Goal: Information Seeking & Learning: Check status

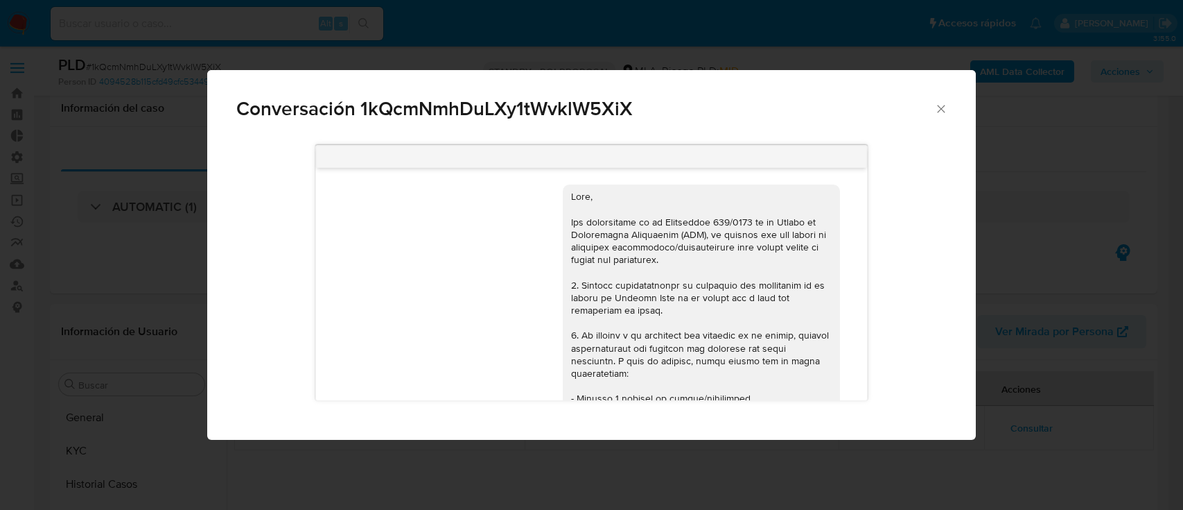
select select "10"
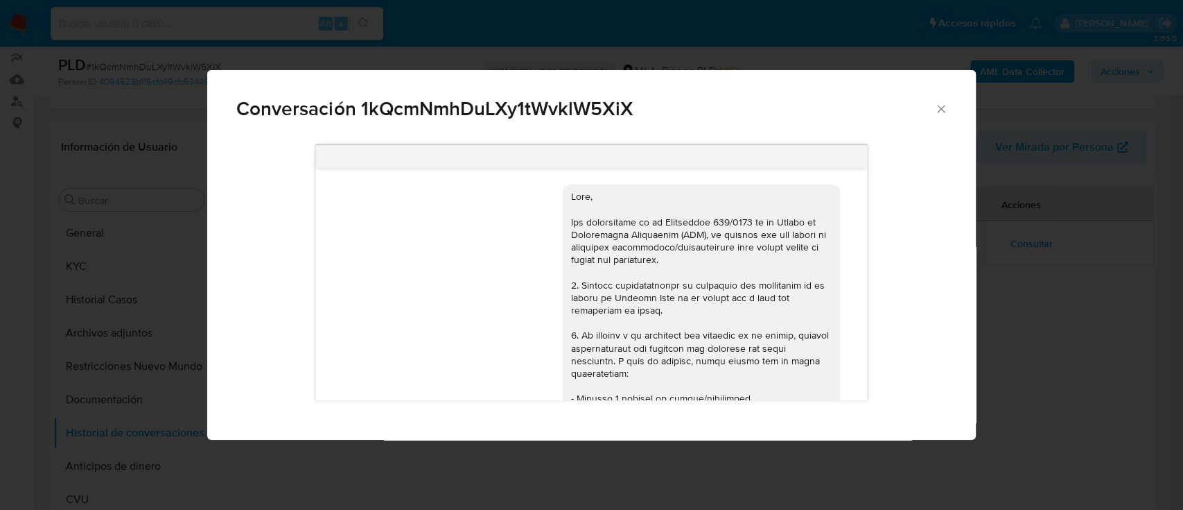
scroll to position [1624, 0]
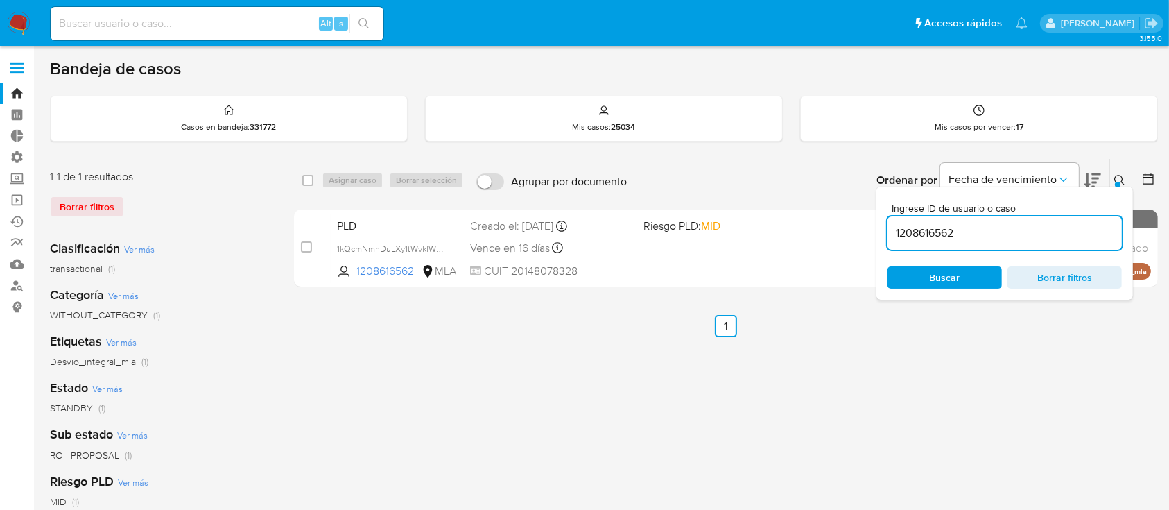
click at [140, 27] on input at bounding box center [217, 24] width 333 height 18
paste input "Lk69Hax7QoXv3LosQ6Zl8K1E"
type input "Lk69Hax7QoXv3LosQ6Zl8K1E"
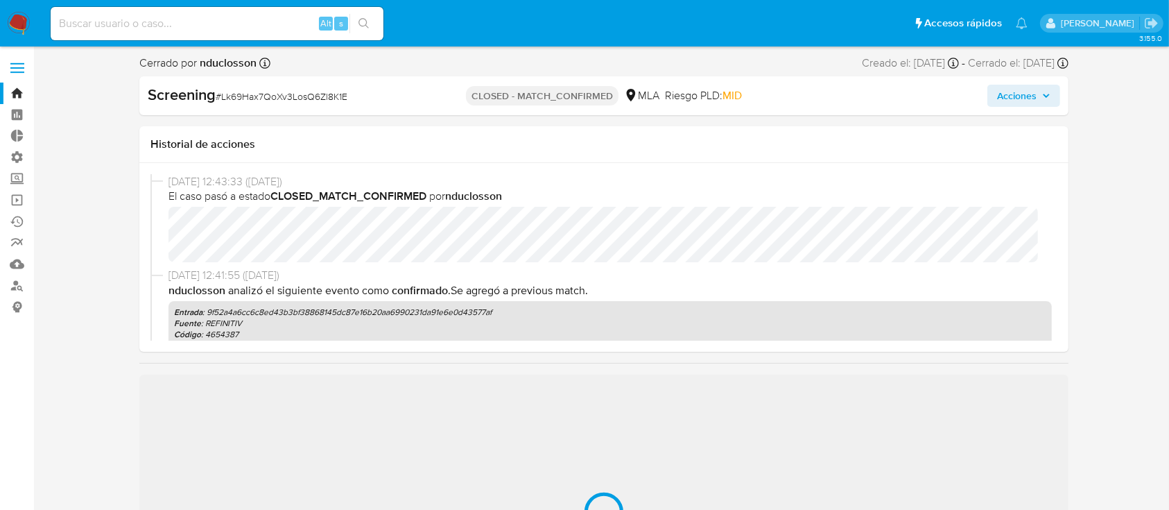
select select "10"
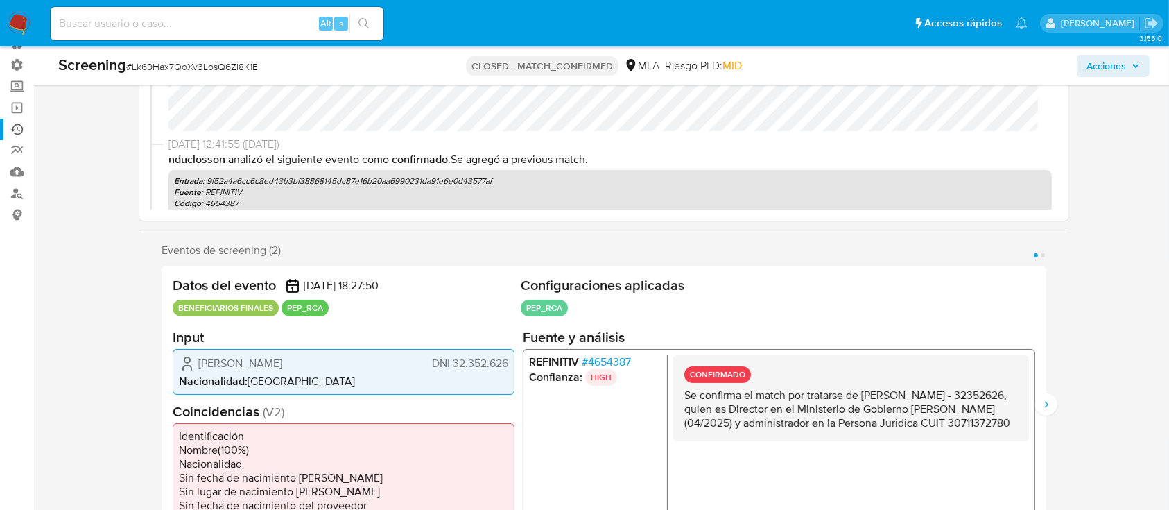
scroll to position [370, 0]
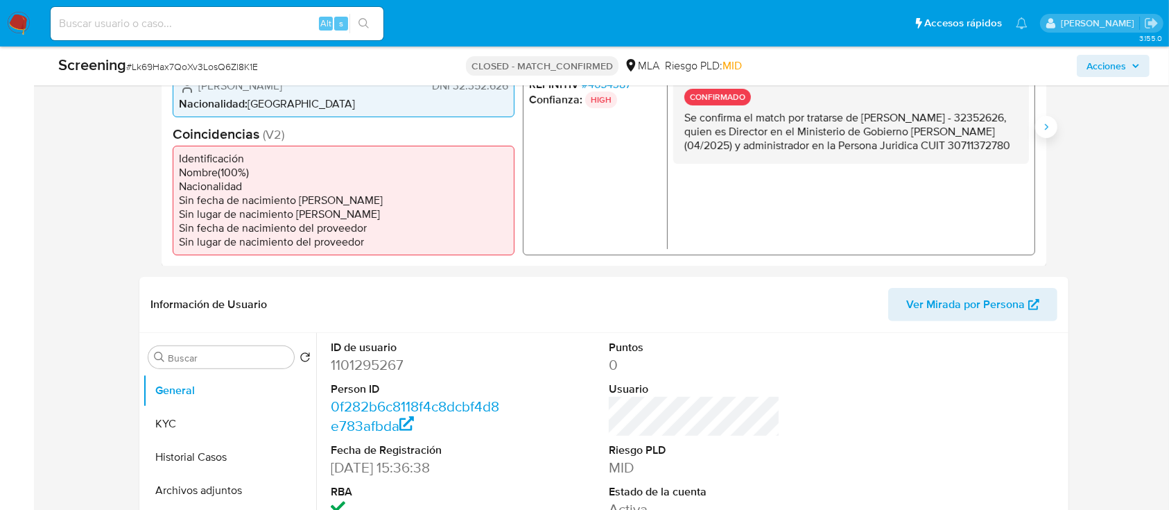
click at [1048, 134] on button "Siguiente" at bounding box center [1046, 127] width 22 height 22
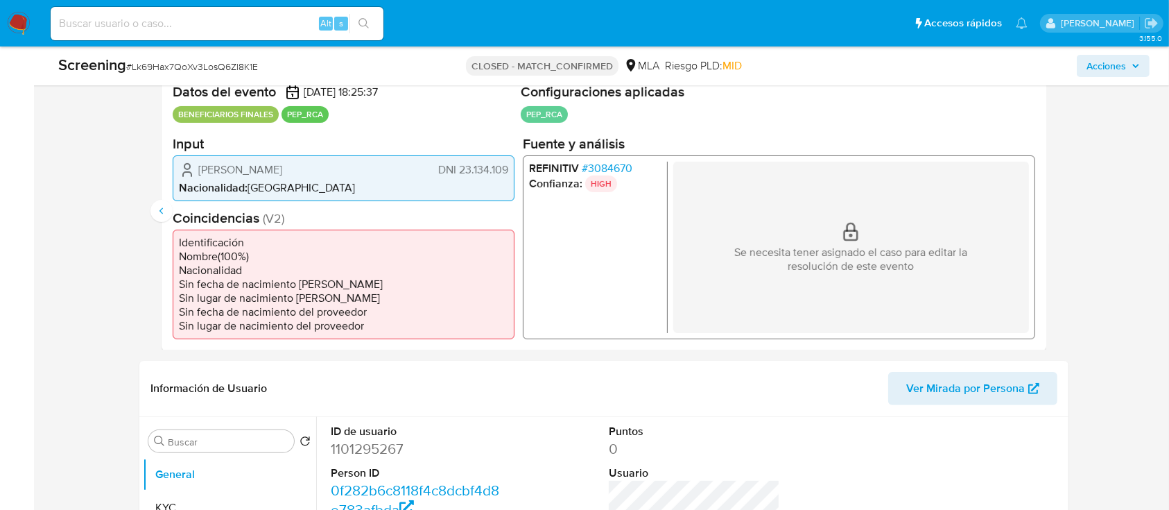
scroll to position [314, 0]
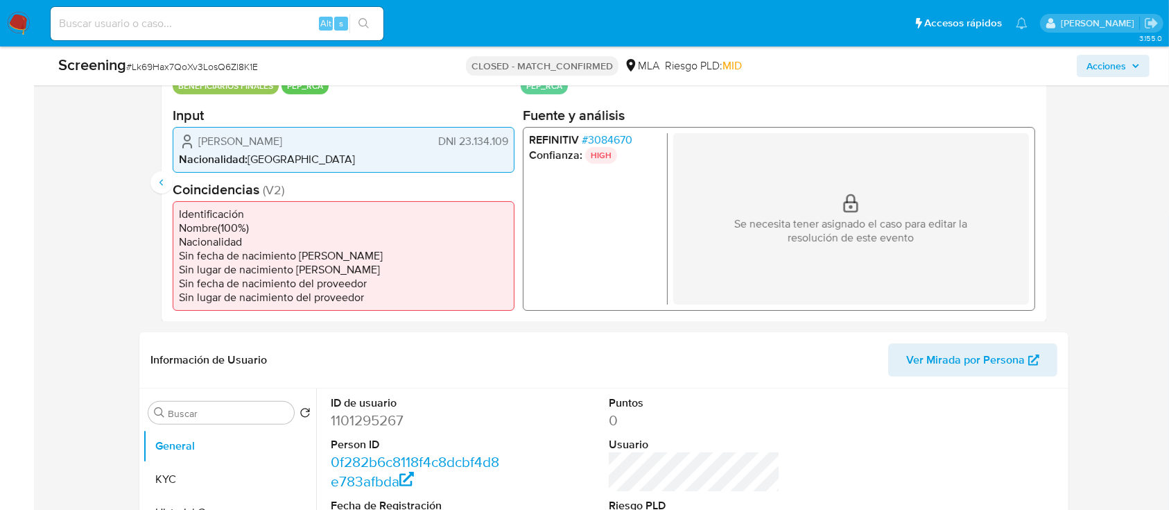
drag, startPoint x: 446, startPoint y: 142, endPoint x: 500, endPoint y: 142, distance: 54.1
click at [500, 142] on span "DNI 23.134.109" at bounding box center [473, 141] width 70 height 14
drag, startPoint x: 460, startPoint y: 135, endPoint x: 505, endPoint y: 136, distance: 45.8
click at [505, 136] on span "DNI 23.134.109" at bounding box center [473, 141] width 70 height 14
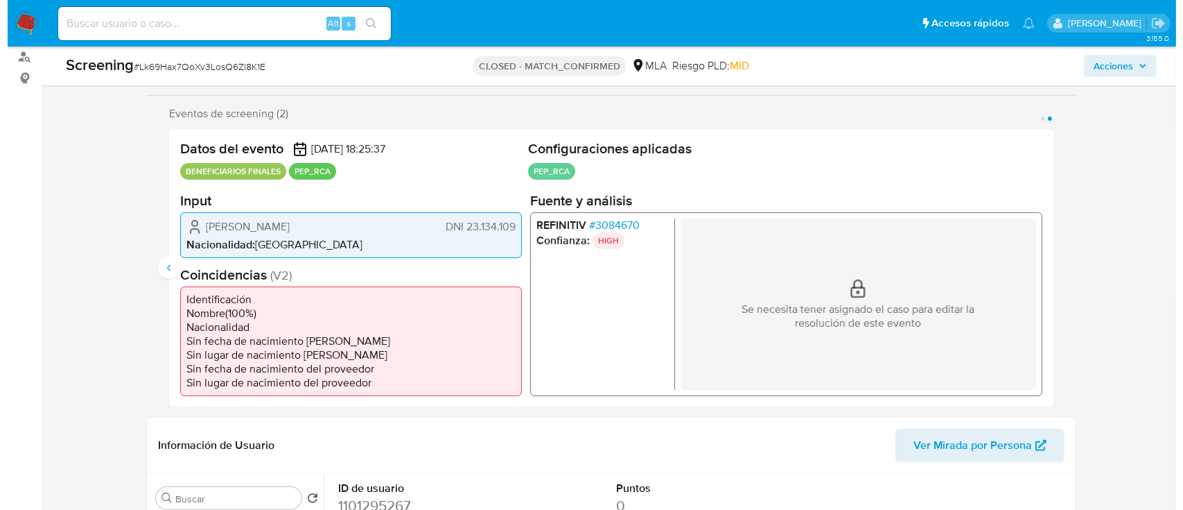
scroll to position [129, 0]
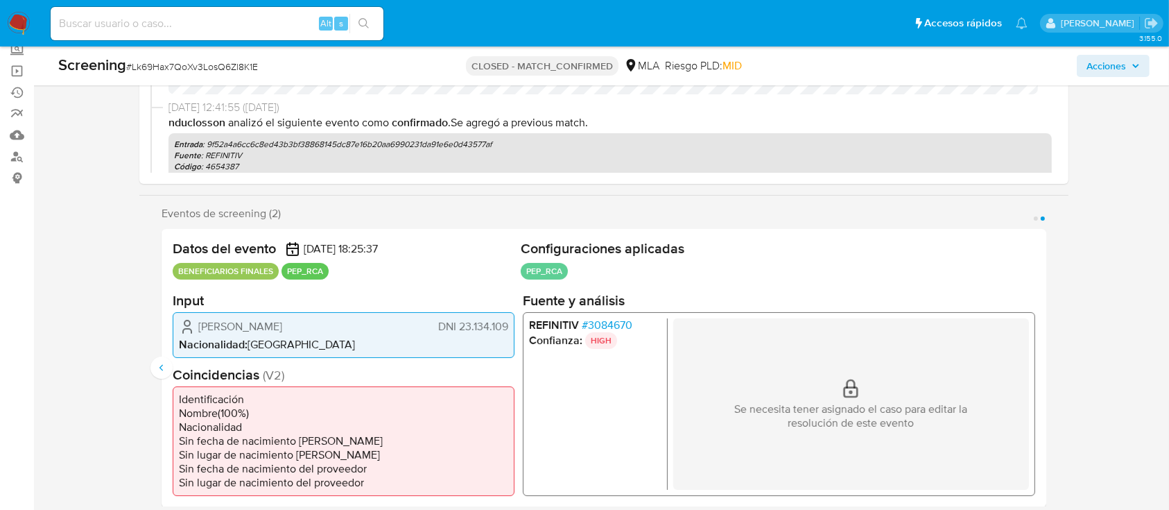
click at [605, 319] on span "# 3084670" at bounding box center [607, 325] width 51 height 14
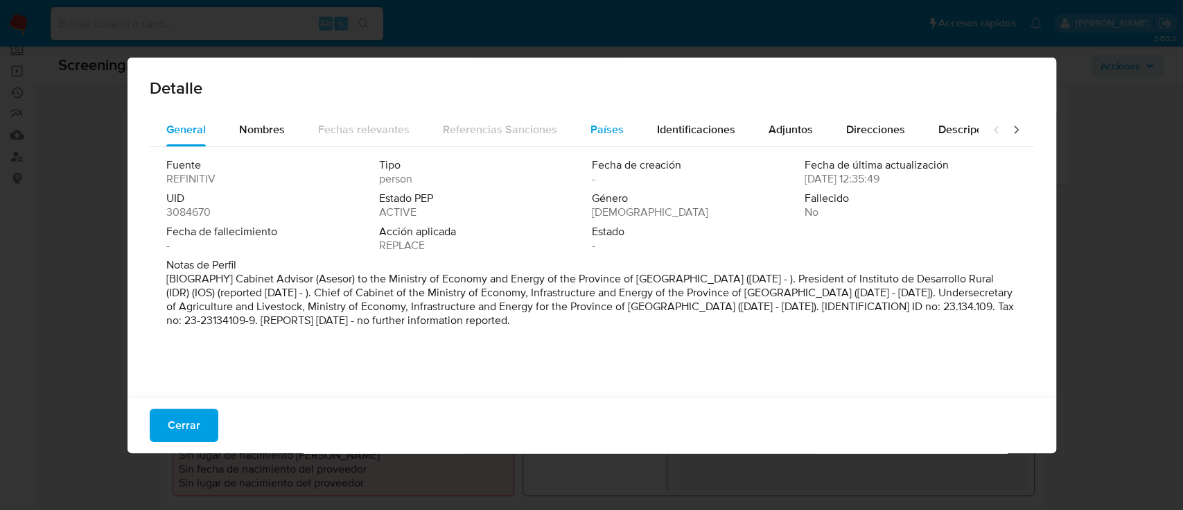
click at [591, 129] on span "Países" at bounding box center [607, 129] width 33 height 16
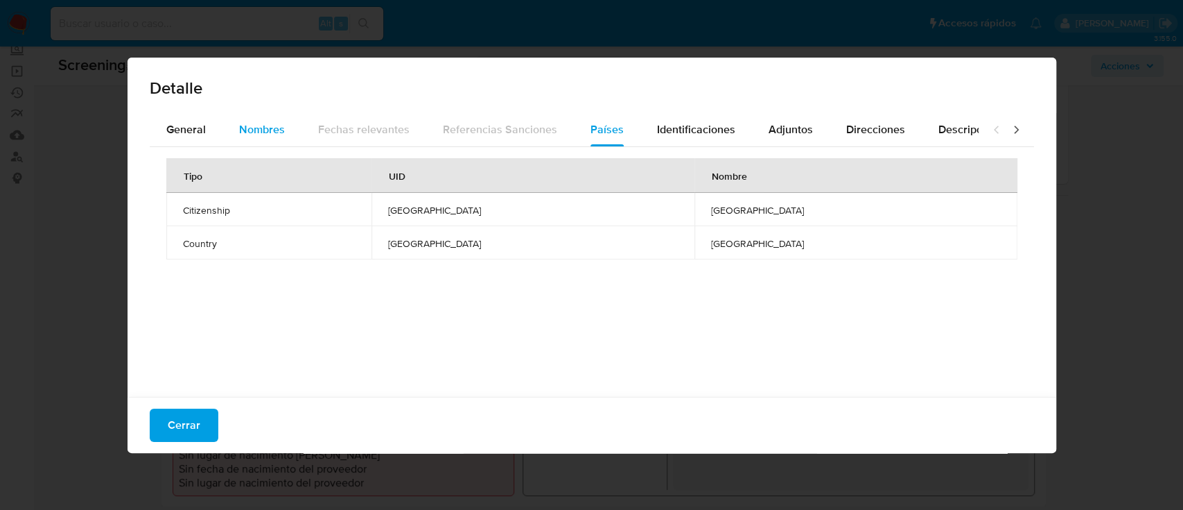
click at [266, 134] on span "Nombres" at bounding box center [262, 129] width 46 height 16
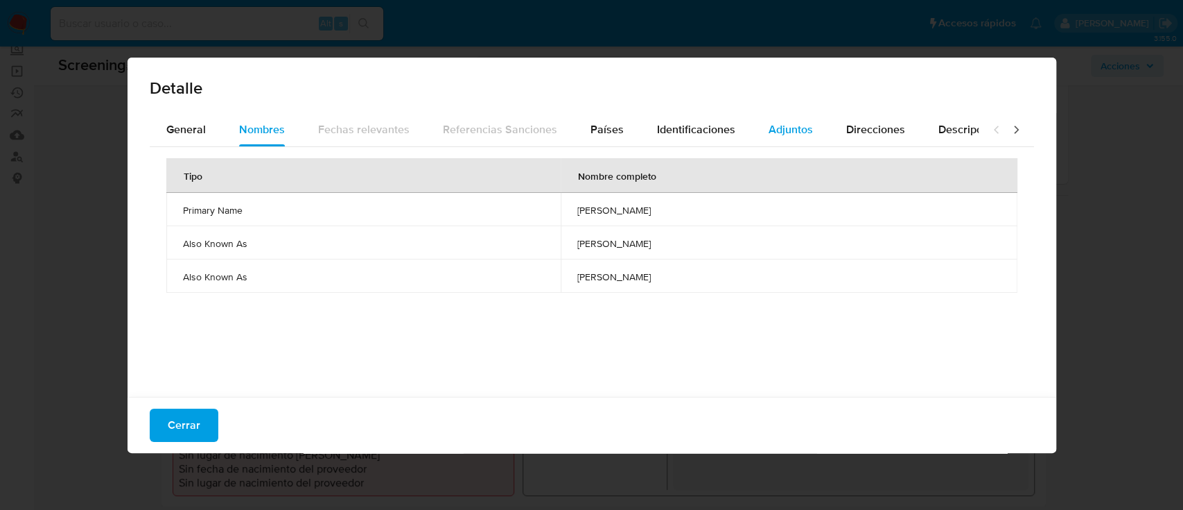
click at [800, 126] on span "Adjuntos" at bounding box center [791, 129] width 44 height 16
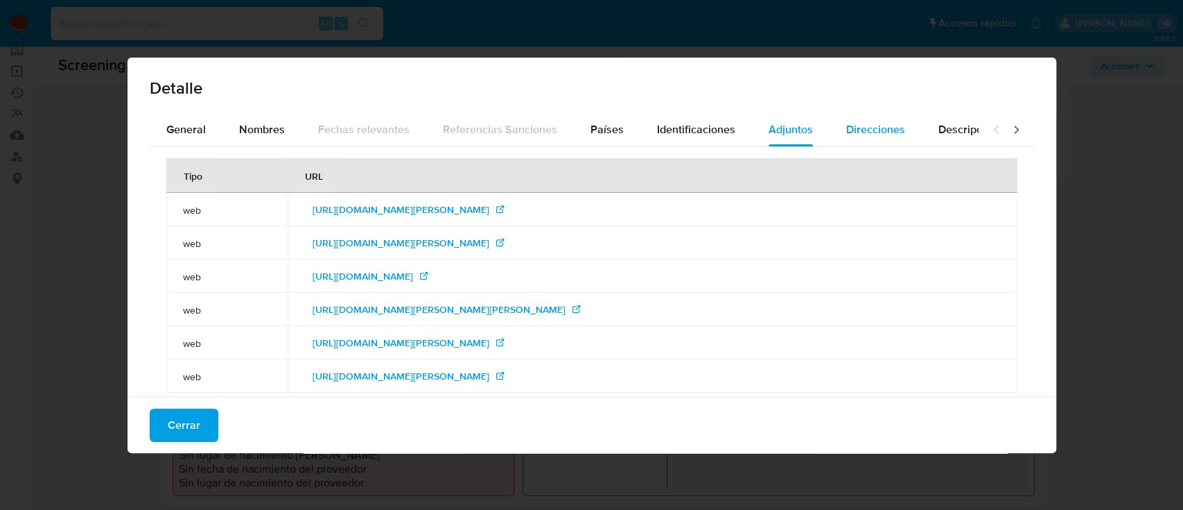
click at [854, 121] on span "Direcciones" at bounding box center [875, 129] width 59 height 16
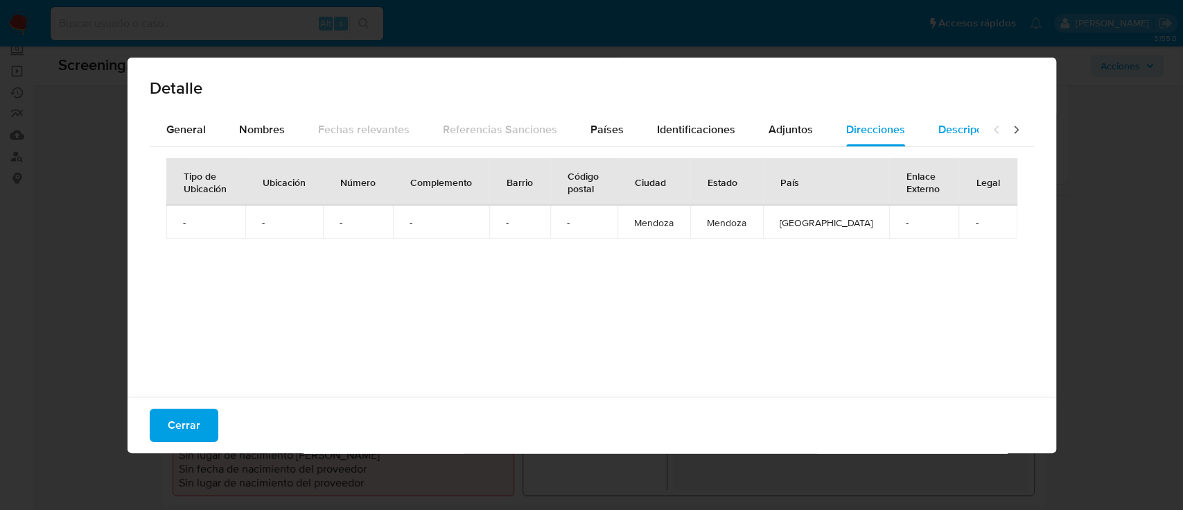
click at [954, 115] on div "Descripciones" at bounding box center [974, 129] width 71 height 33
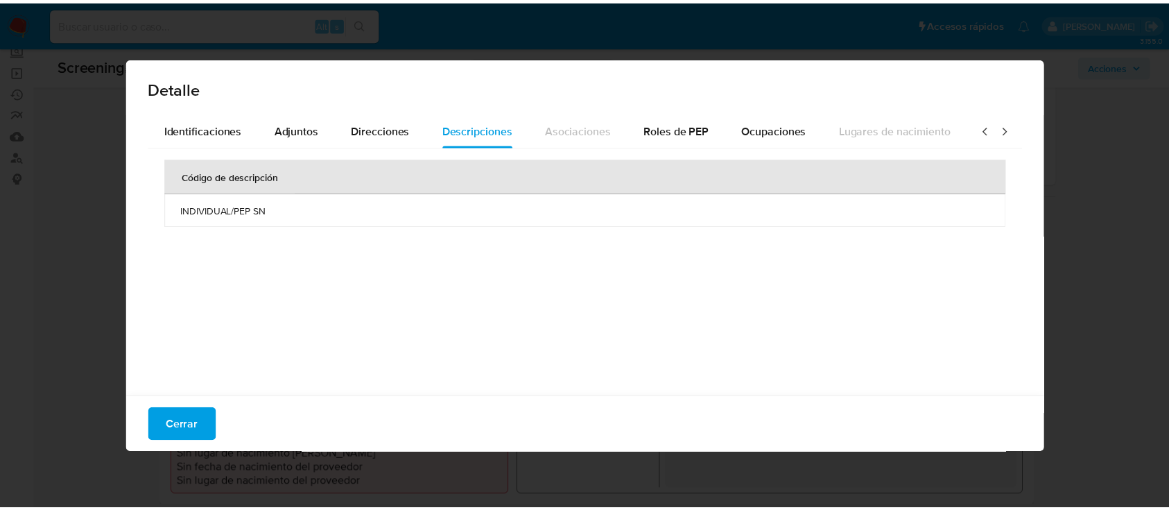
scroll to position [0, 494]
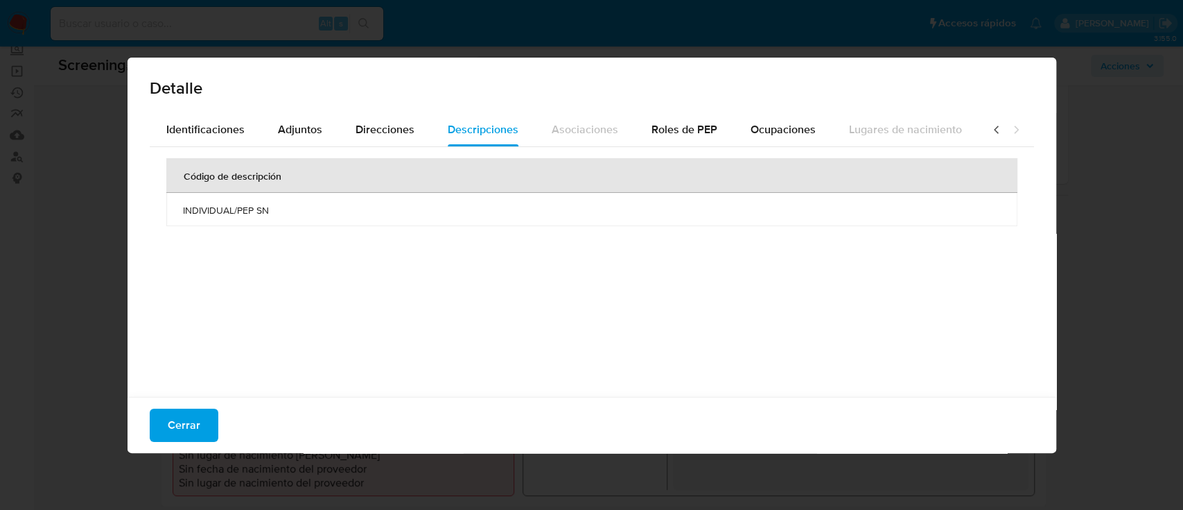
click at [191, 455] on div "Detalle General Nombres Fechas relevantes Referencias Sanciones Países Identifi…" at bounding box center [591, 255] width 1183 height 510
click at [191, 434] on span "Cerrar" at bounding box center [184, 425] width 33 height 31
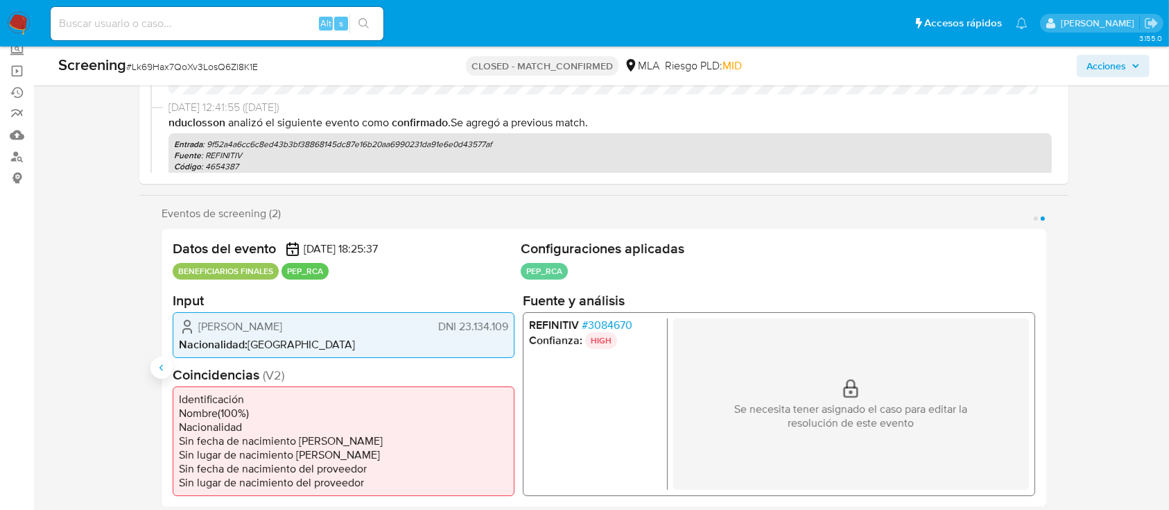
click at [163, 367] on icon "Anterior" at bounding box center [161, 367] width 11 height 11
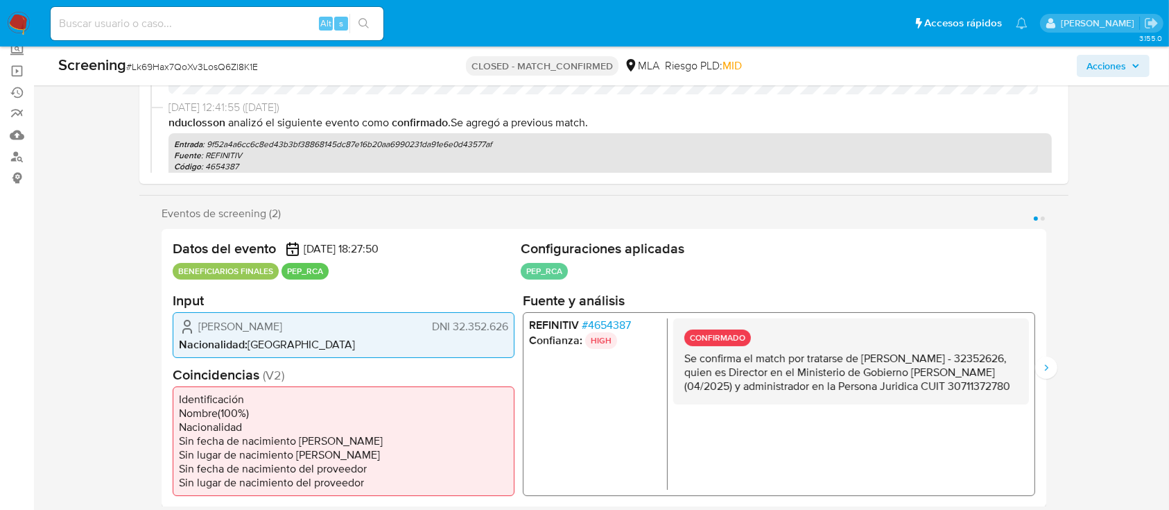
click at [1039, 379] on div "Datos del evento 27/05/2025 18:27:50 BENEFICIARIOS FINALES PEP_RCA Configuracio…" at bounding box center [604, 368] width 885 height 278
click at [1048, 362] on icon "Siguiente" at bounding box center [1046, 367] width 11 height 11
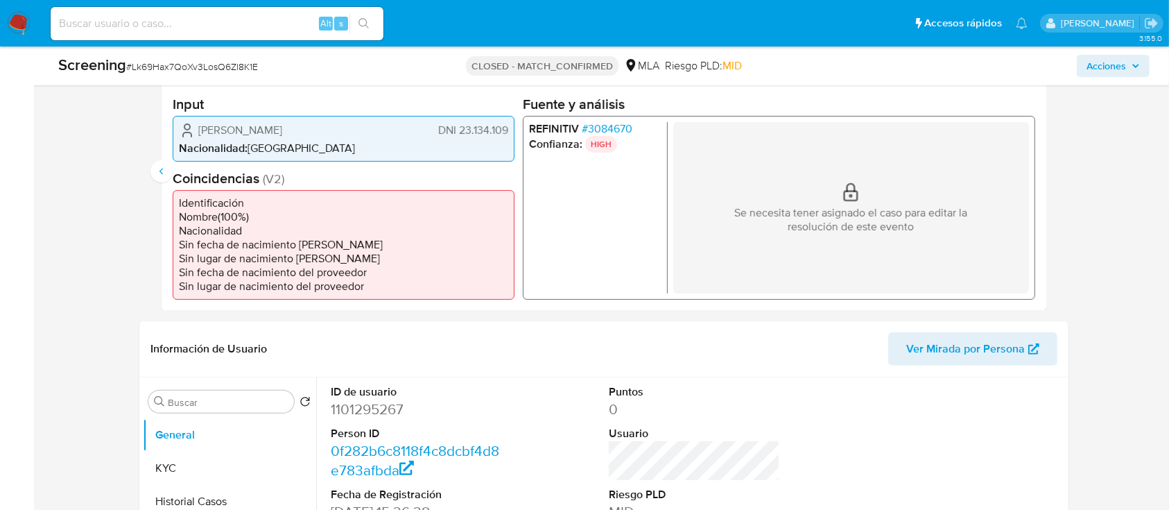
scroll to position [222, 0]
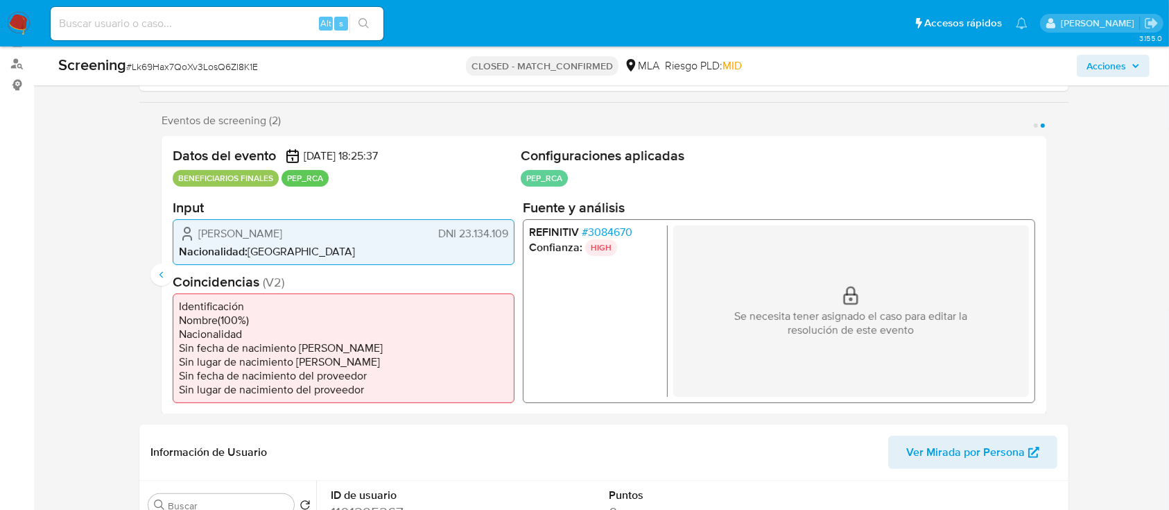
drag, startPoint x: 459, startPoint y: 235, endPoint x: 517, endPoint y: 233, distance: 58.3
click at [517, 233] on div "Datos del evento 27/05/2025 18:25:37 BENEFICIARIOS FINALES PEP_RCA Configuracio…" at bounding box center [604, 275] width 885 height 278
click at [157, 277] on icon "Anterior" at bounding box center [161, 274] width 11 height 11
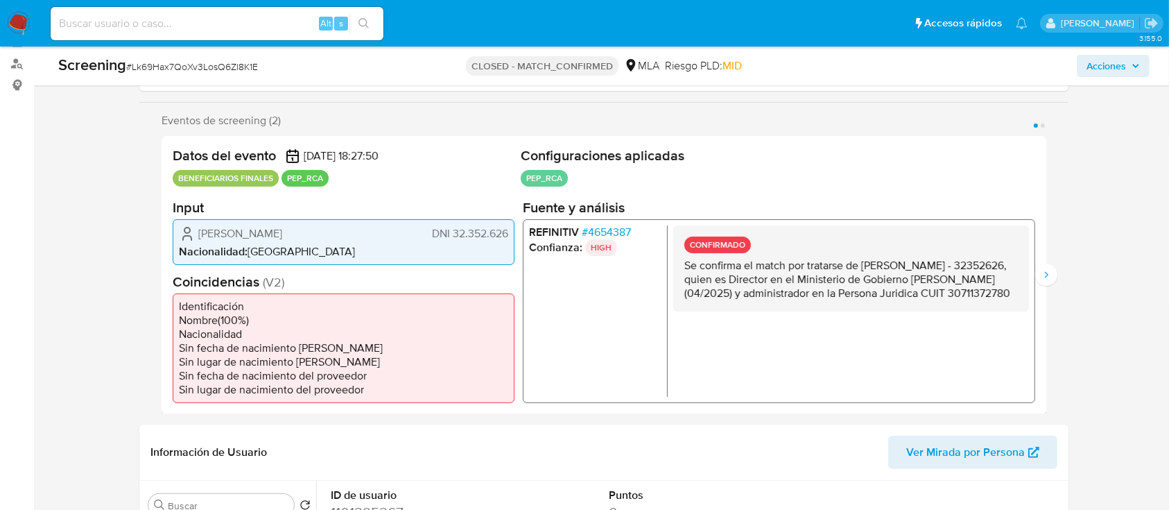
drag, startPoint x: 455, startPoint y: 234, endPoint x: 512, endPoint y: 232, distance: 56.9
click at [539, 230] on div "Datos del evento 27/05/2025 18:27:50 BENEFICIARIOS FINALES PEP_RCA Configuracio…" at bounding box center [604, 275] width 885 height 278
click at [463, 233] on span "DNI 32.352.626" at bounding box center [470, 233] width 76 height 14
drag, startPoint x: 449, startPoint y: 235, endPoint x: 534, endPoint y: 224, distance: 85.3
click at [534, 224] on div "Datos del evento 27/05/2025 18:27:50 BENEFICIARIOS FINALES PEP_RCA Configuracio…" at bounding box center [604, 275] width 885 height 278
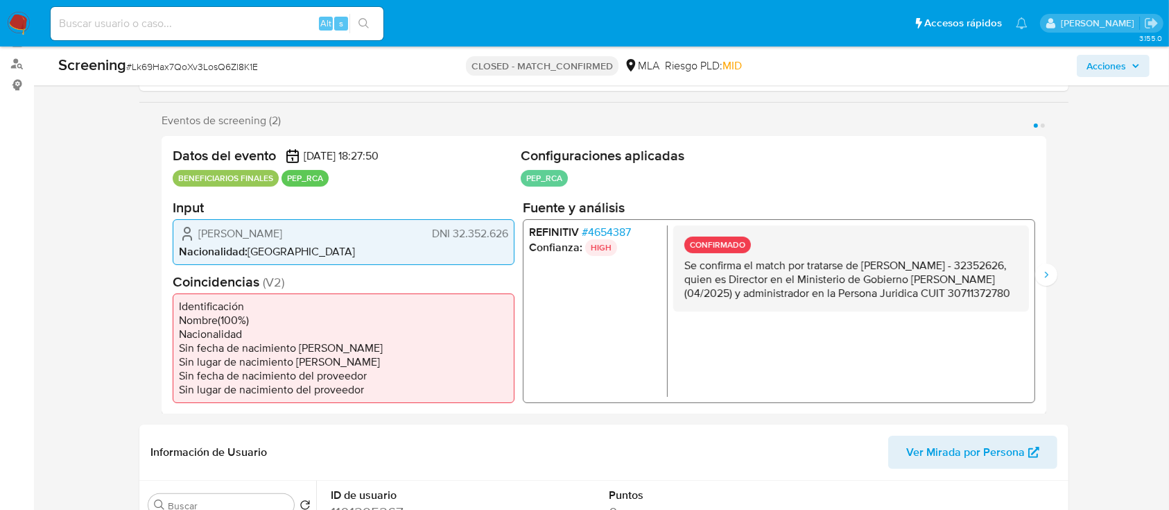
click at [504, 247] on li "Nacionalidad : Argentina" at bounding box center [343, 251] width 329 height 14
drag, startPoint x: 453, startPoint y: 236, endPoint x: 516, endPoint y: 231, distance: 62.6
click at [516, 231] on div "Datos del evento 27/05/2025 18:27:50 BENEFICIARIOS FINALES PEP_RCA Configuracio…" at bounding box center [604, 275] width 885 height 278
click at [1041, 277] on icon "Siguiente" at bounding box center [1046, 274] width 11 height 11
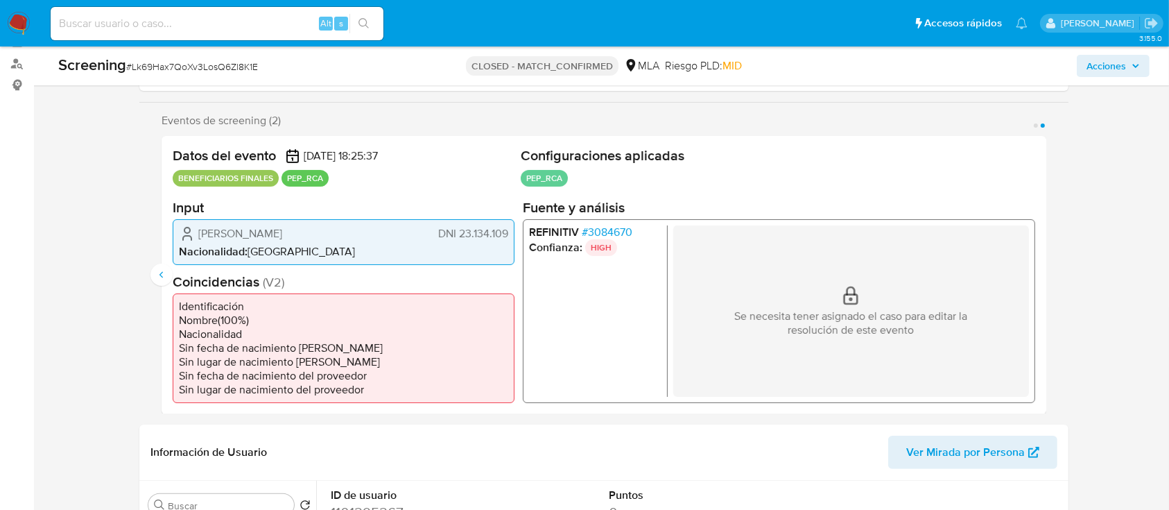
drag, startPoint x: 455, startPoint y: 234, endPoint x: 510, endPoint y: 221, distance: 56.3
click at [510, 221] on div "Alfredo Alejandro Aciar DNI 23.134.109 Nacionalidad : Argentina" at bounding box center [344, 241] width 342 height 46
click at [153, 279] on button "Anterior" at bounding box center [161, 274] width 22 height 22
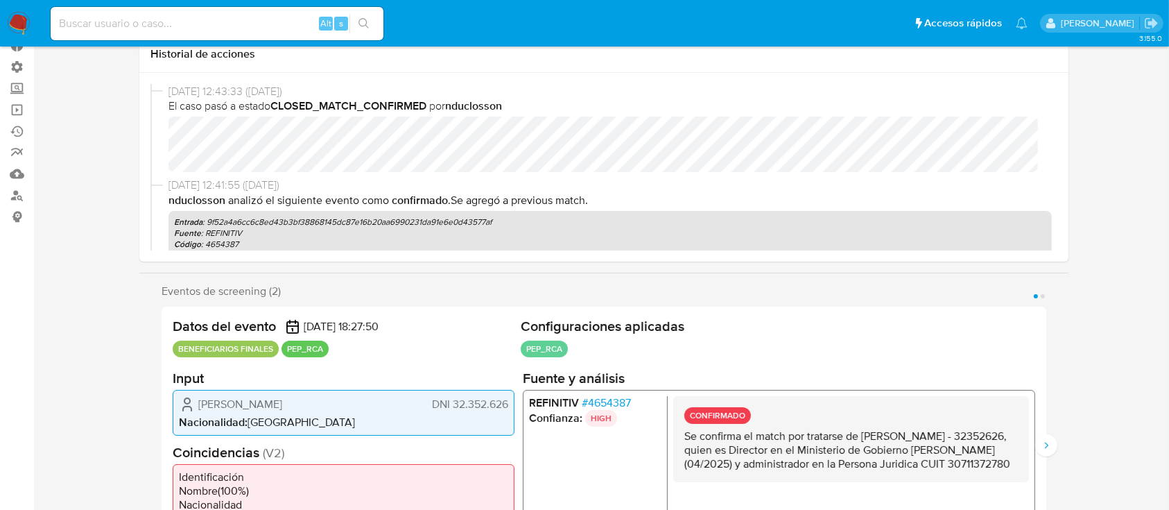
scroll to position [0, 0]
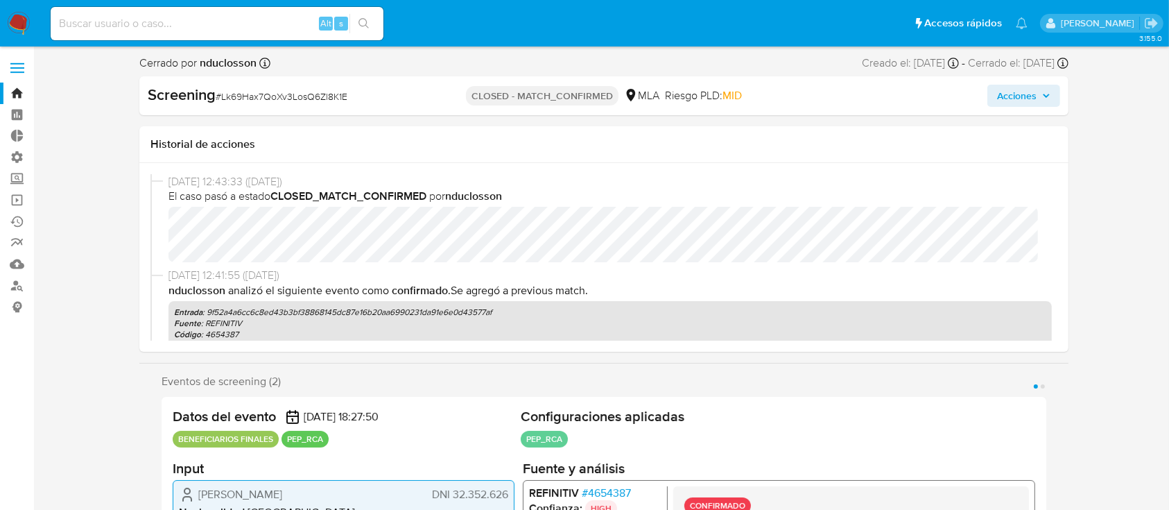
click at [1014, 95] on span "Acciones" at bounding box center [1017, 96] width 40 height 22
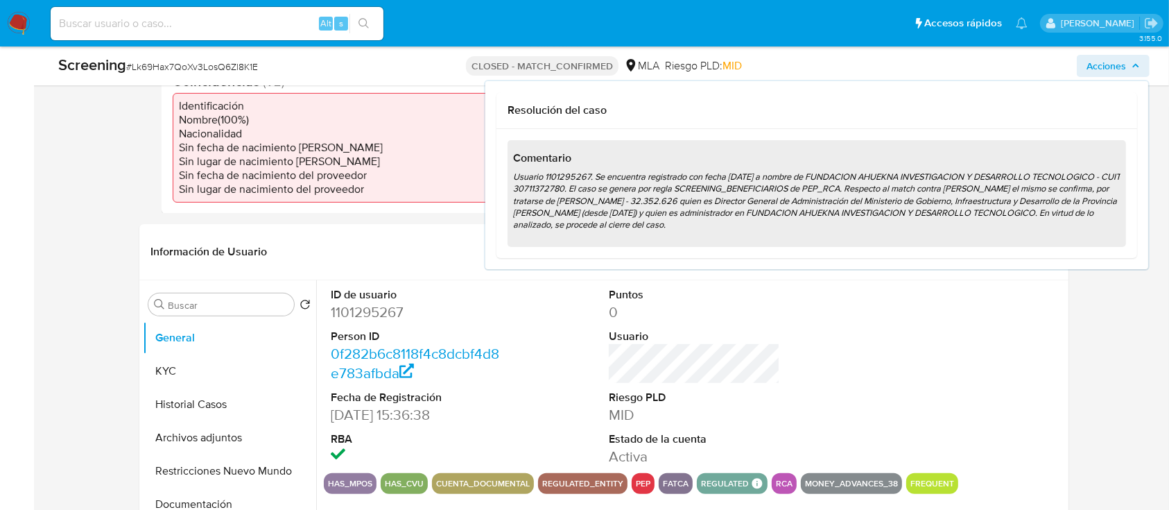
scroll to position [462, 0]
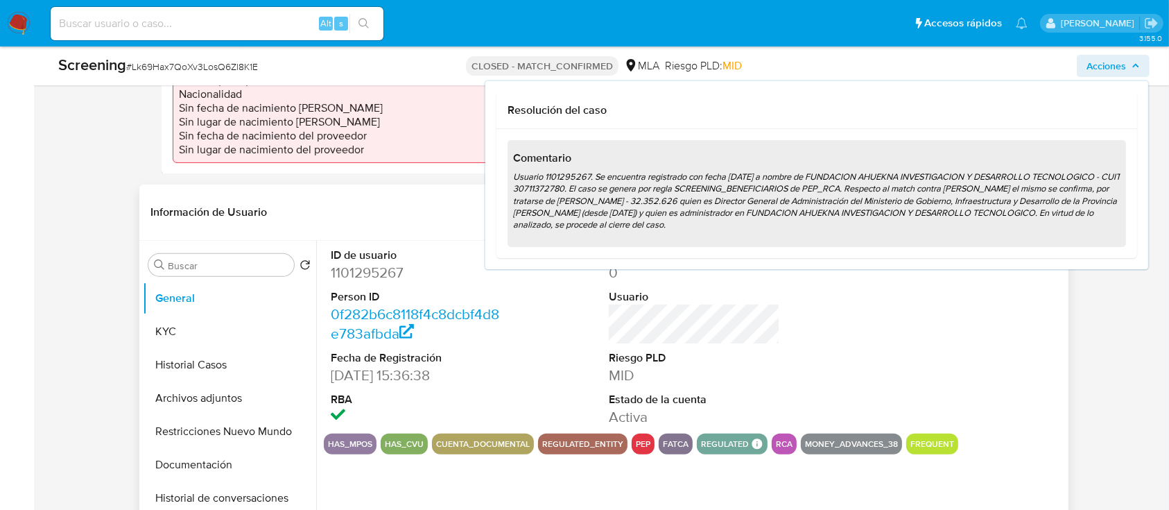
click at [975, 303] on div at bounding box center [972, 337] width 185 height 193
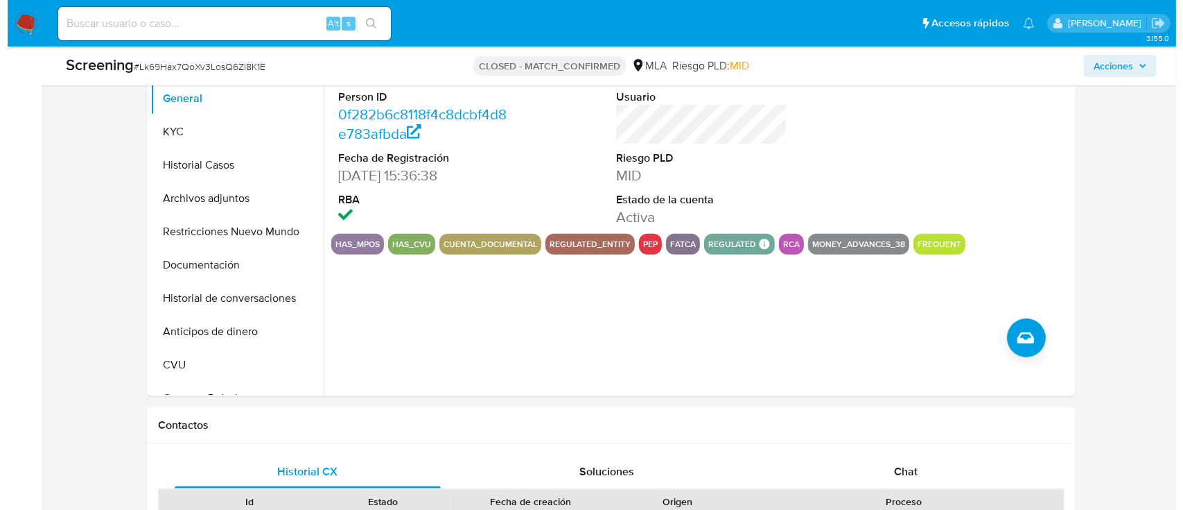
scroll to position [739, 0]
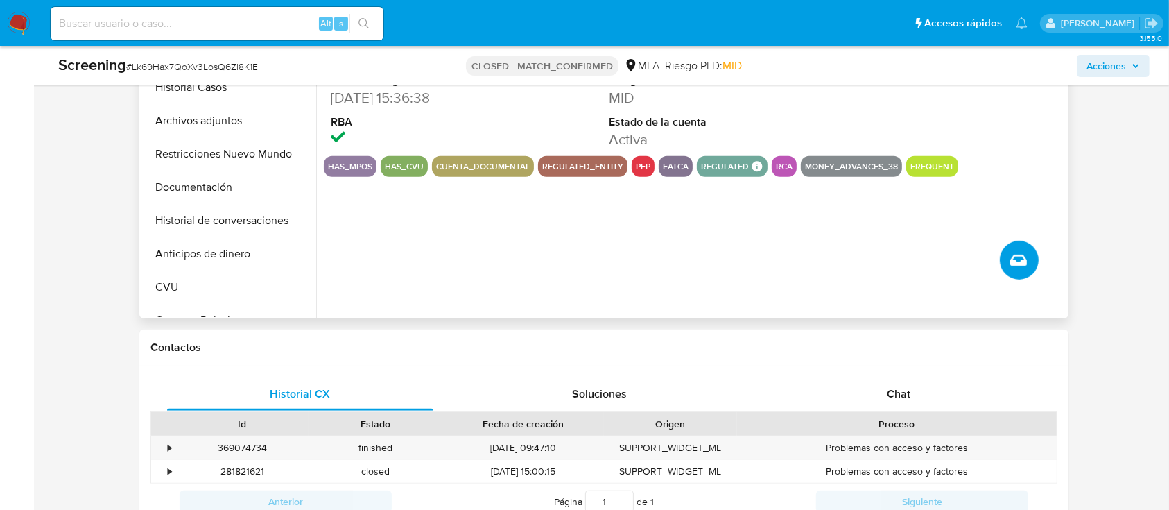
click at [1027, 255] on button "Crear caso manual" at bounding box center [1019, 260] width 39 height 39
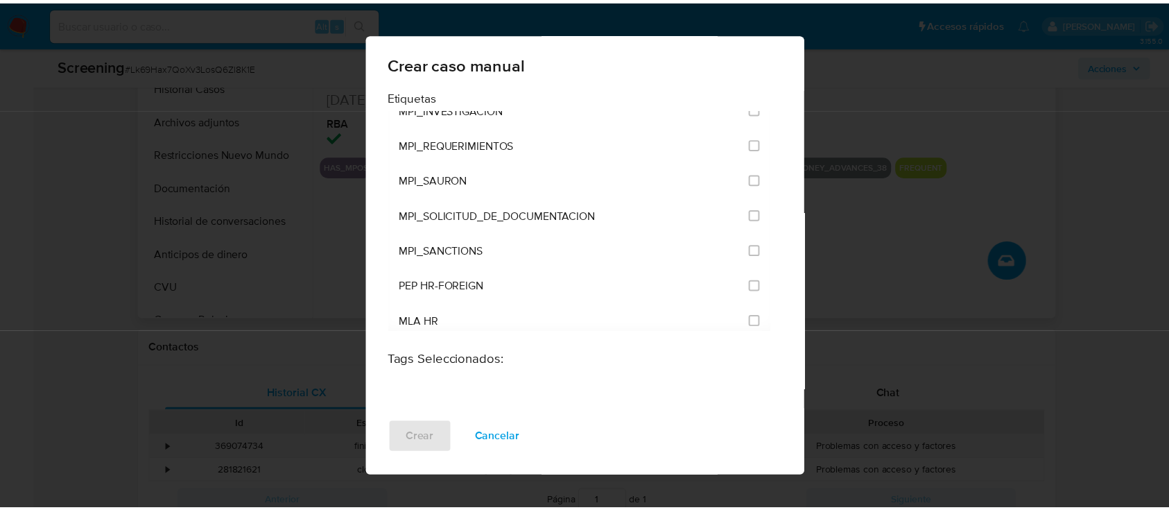
scroll to position [31, 0]
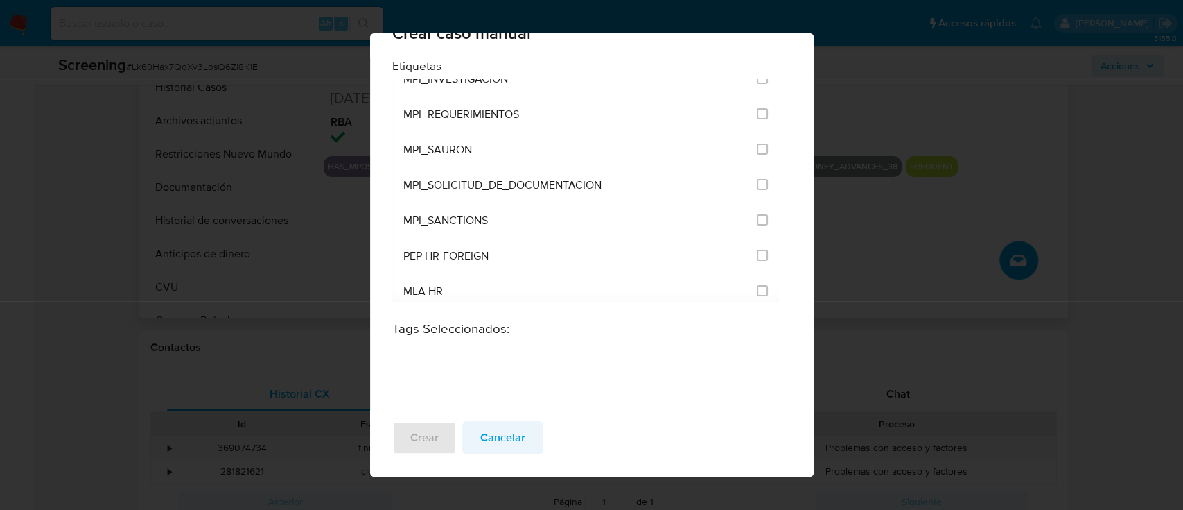
click at [508, 428] on span "Cancelar" at bounding box center [502, 437] width 45 height 31
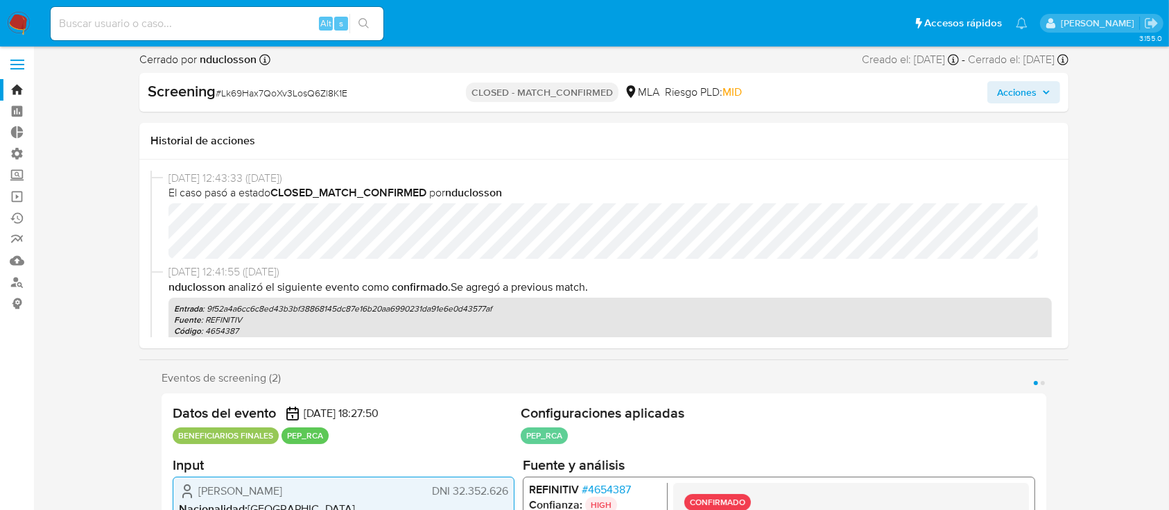
scroll to position [0, 0]
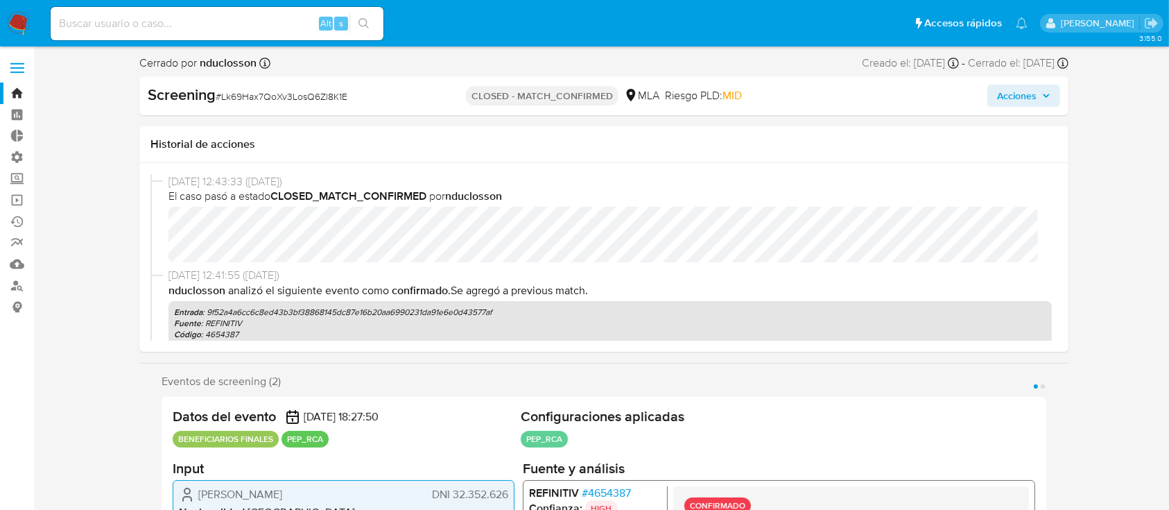
click at [997, 85] on span "Acciones" at bounding box center [1017, 96] width 40 height 22
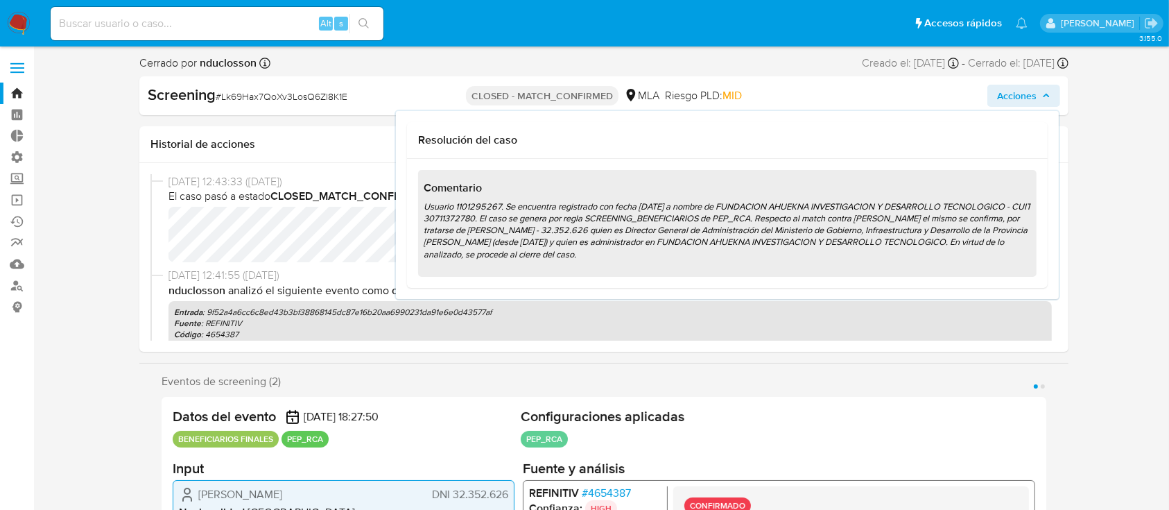
click at [779, 174] on div "Comentario Usuario 1101295267. Se encuentra registrado con fecha 04/04/2022 a n…" at bounding box center [727, 223] width 618 height 107
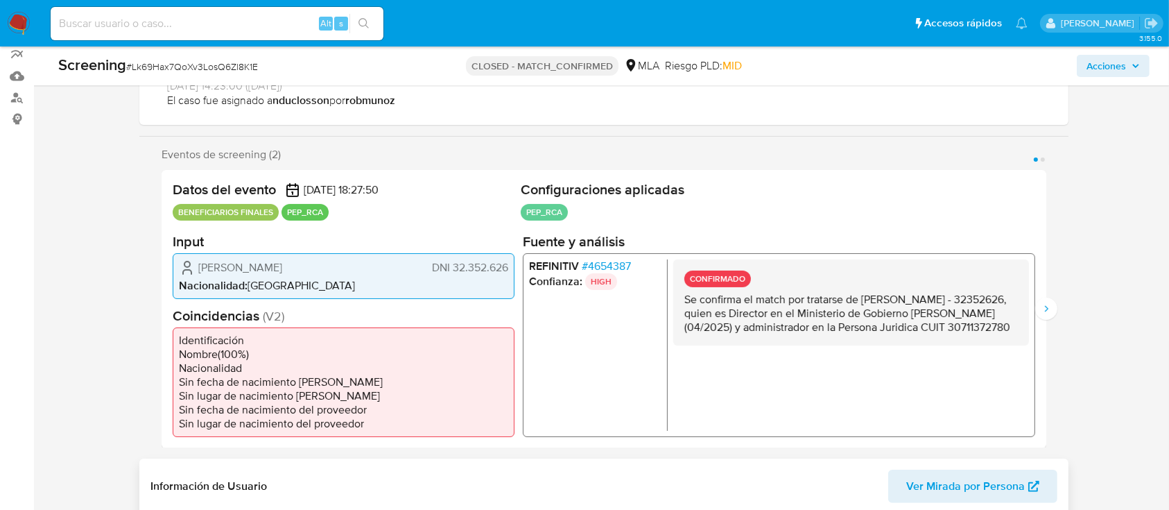
scroll to position [186, 0]
click at [1042, 313] on icon "Siguiente" at bounding box center [1046, 309] width 11 height 11
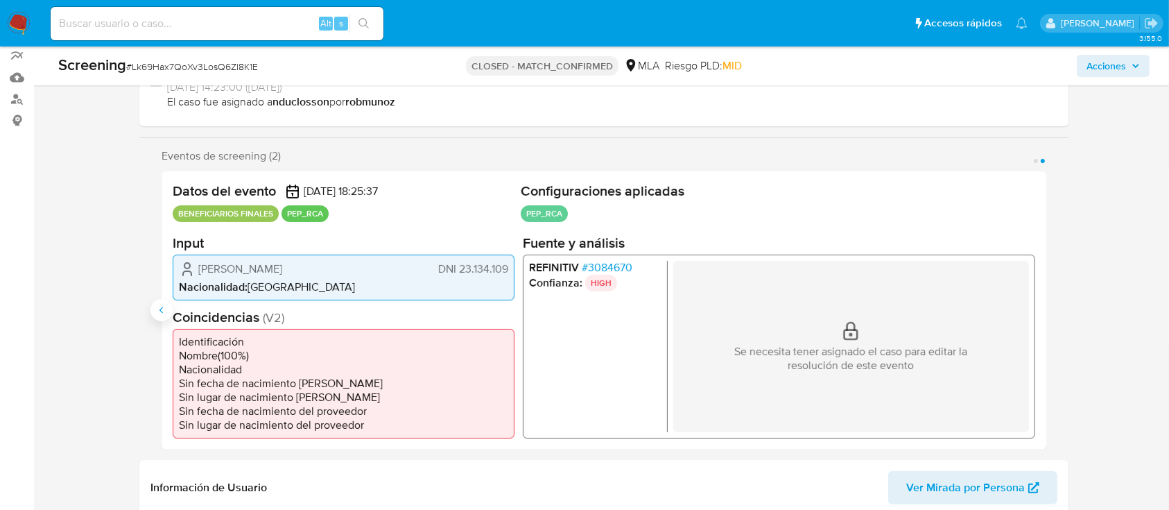
click at [164, 313] on icon "Anterior" at bounding box center [161, 309] width 11 height 11
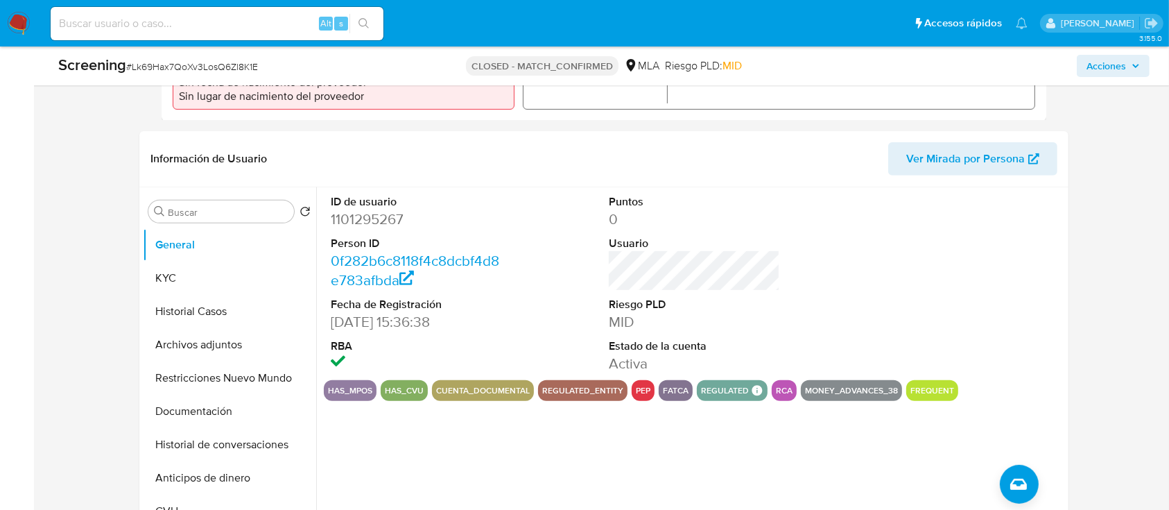
scroll to position [555, 0]
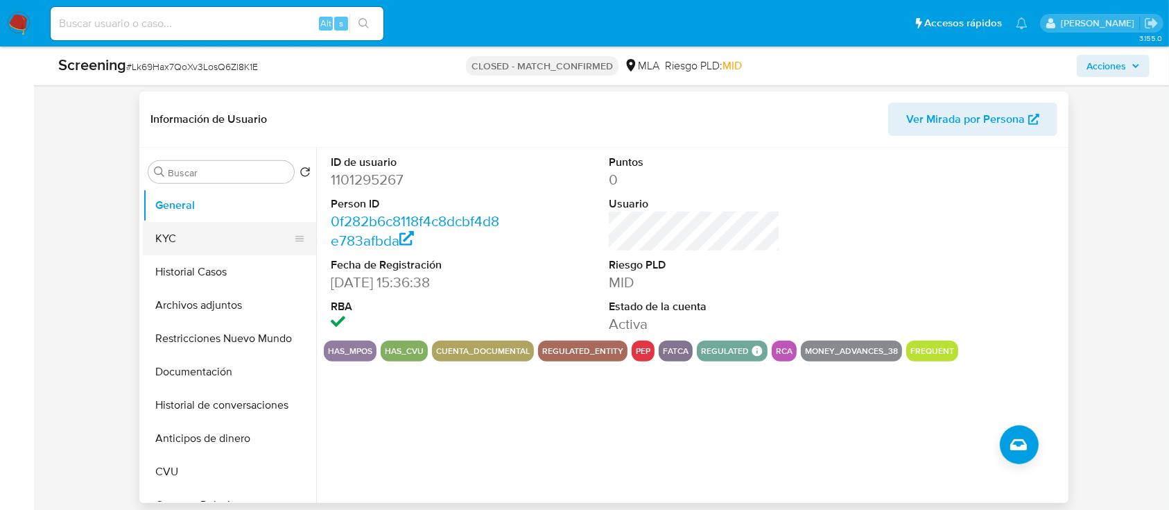
click at [177, 234] on button "KYC" at bounding box center [224, 238] width 162 height 33
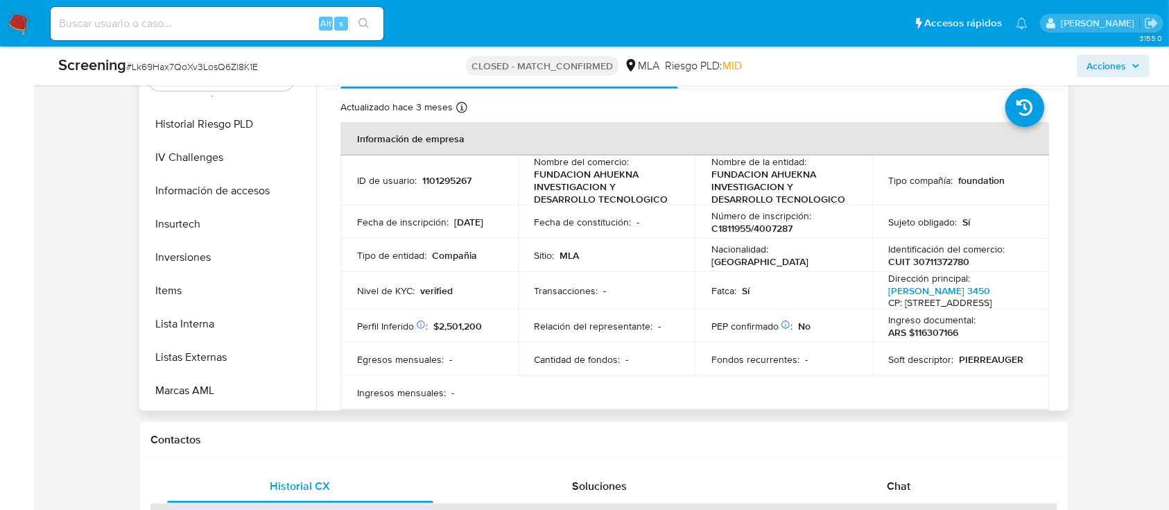
scroll to position [647, 0]
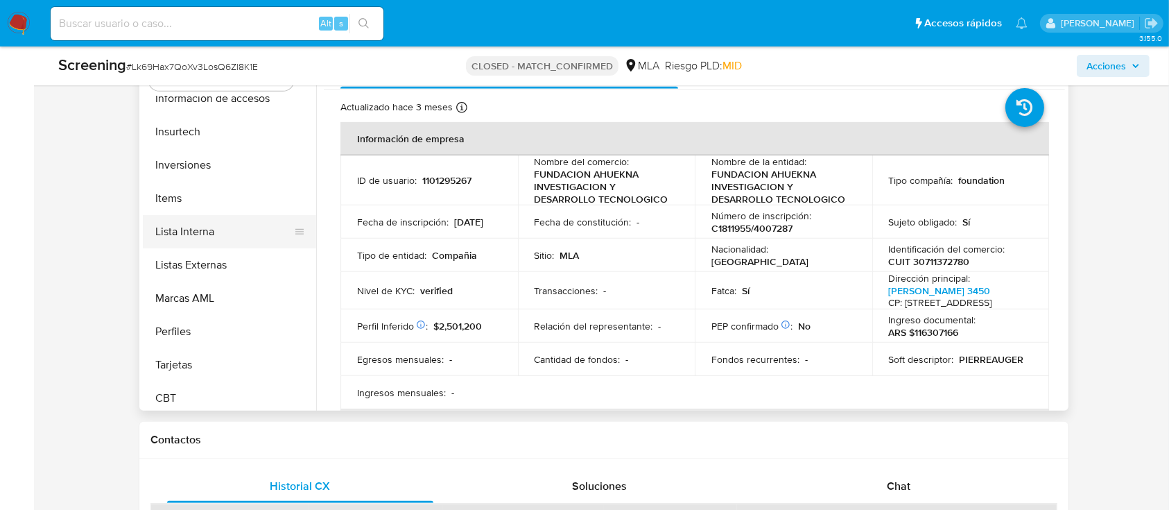
click at [198, 236] on button "Lista Interna" at bounding box center [224, 231] width 162 height 33
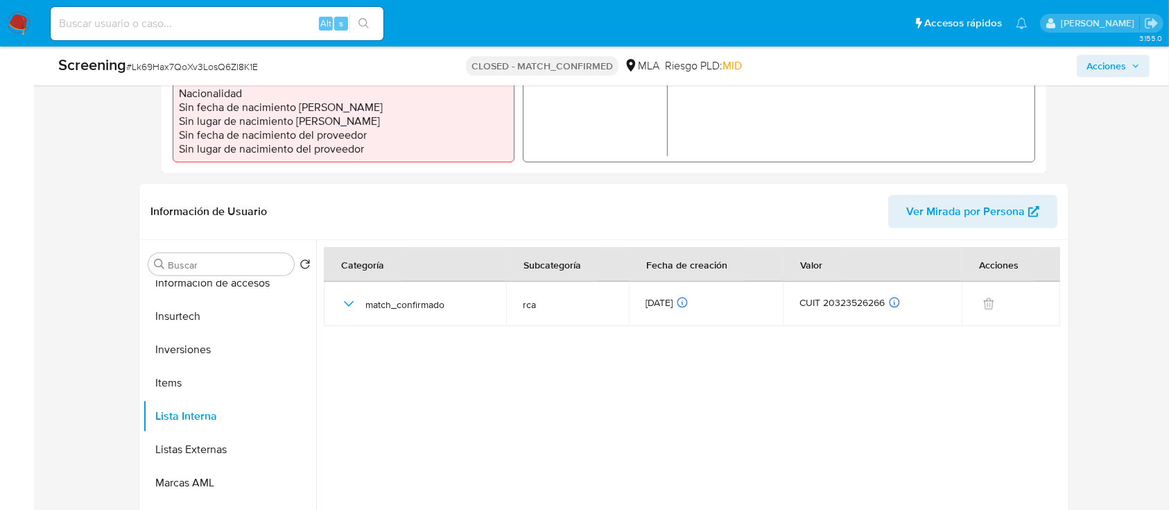
scroll to position [462, 0]
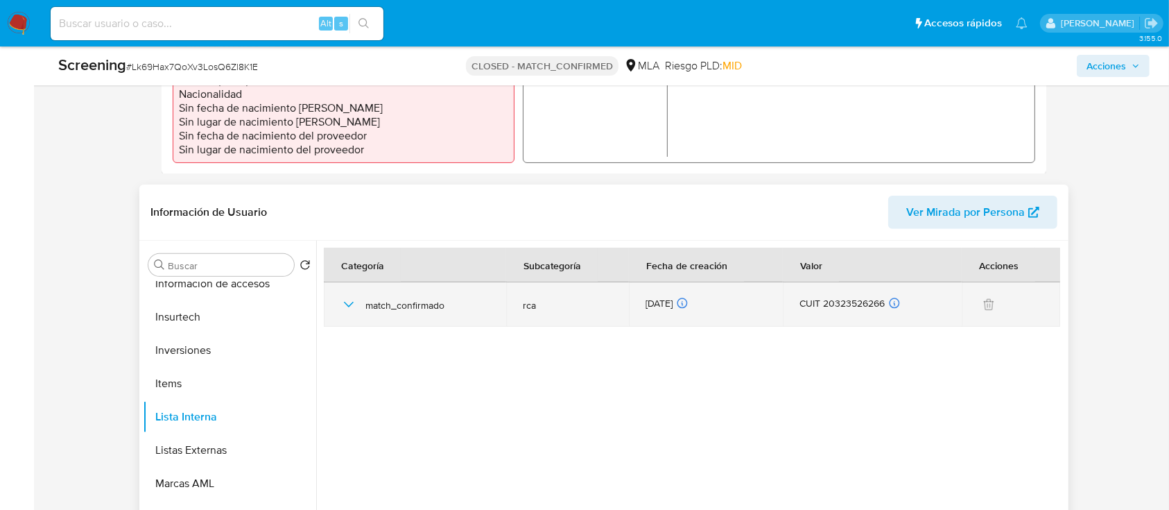
click at [360, 309] on div "match_confirmado" at bounding box center [414, 304] width 149 height 44
click at [356, 305] on icon "button" at bounding box center [348, 304] width 17 height 17
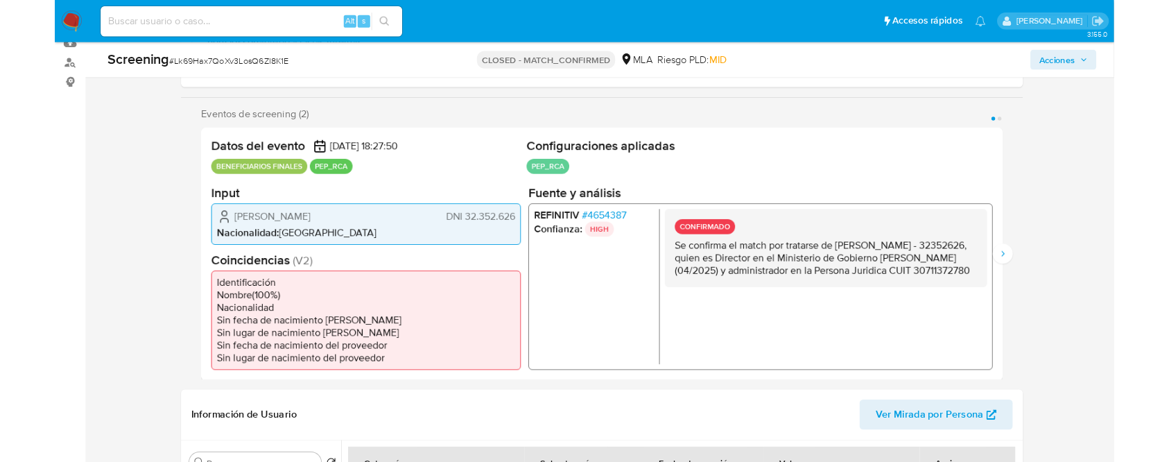
scroll to position [184, 0]
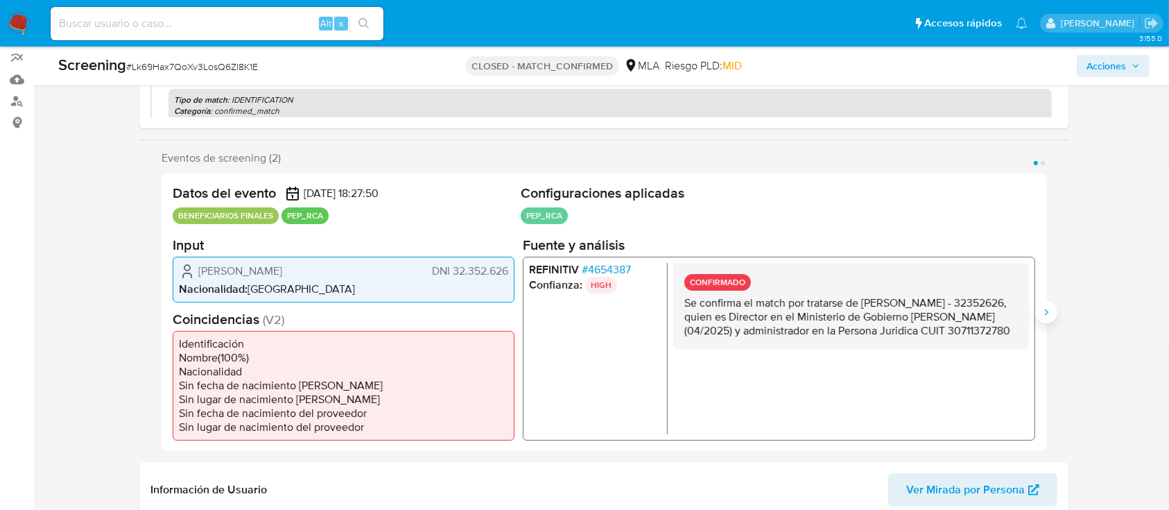
click at [1049, 311] on icon "Siguiente" at bounding box center [1046, 311] width 11 height 11
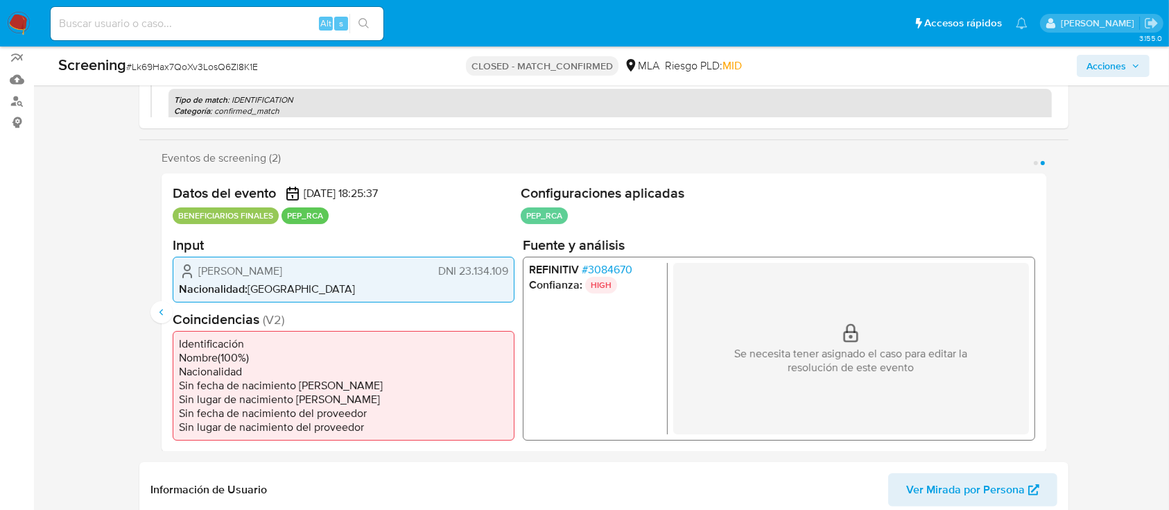
click at [241, 268] on span "Alfredo Alejandro Aciar" at bounding box center [240, 270] width 84 height 14
click at [150, 313] on div "Eventos de screening (2) Página 1 Página 2 Datos del evento 27/05/2025 18:27:50…" at bounding box center [603, 301] width 929 height 300
drag, startPoint x: 150, startPoint y: 314, endPoint x: 171, endPoint y: 312, distance: 20.9
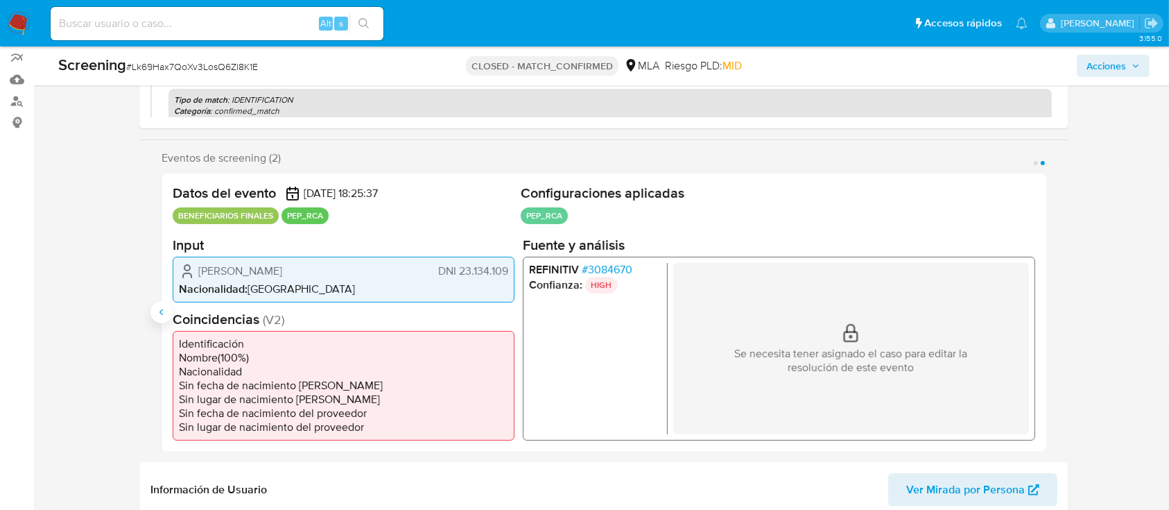
click at [153, 314] on button "Anterior" at bounding box center [161, 312] width 22 height 22
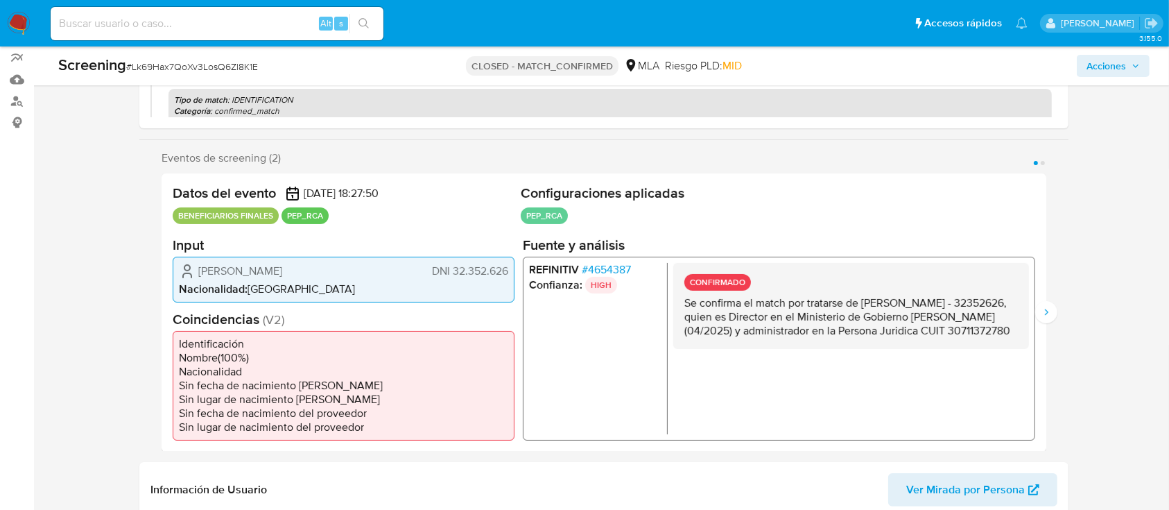
click at [223, 350] on li "Nombre ( 100 %)" at bounding box center [343, 357] width 329 height 14
click at [272, 275] on span "Mauricio Germán Iglesias" at bounding box center [240, 270] width 84 height 14
click at [1045, 312] on icon "Siguiente" at bounding box center [1046, 311] width 11 height 11
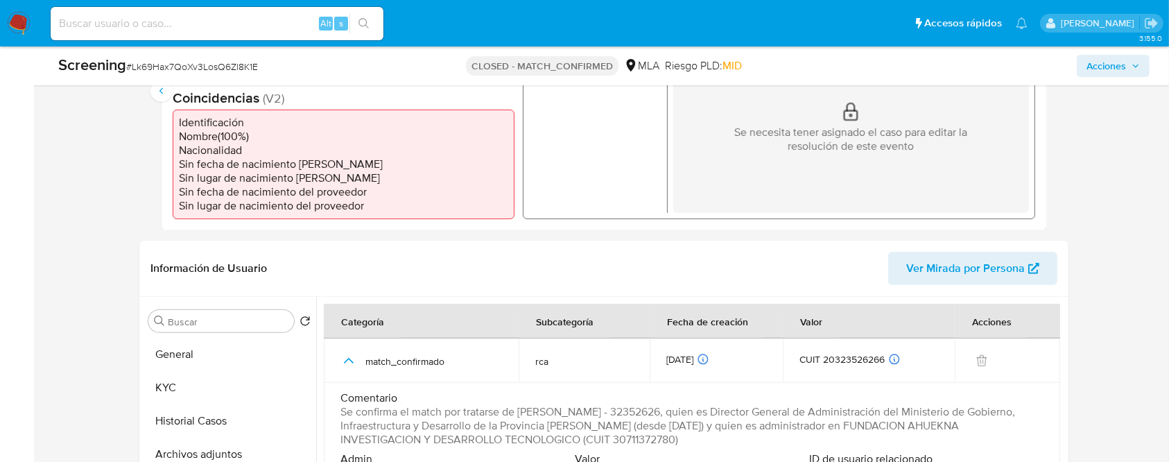
scroll to position [498, 0]
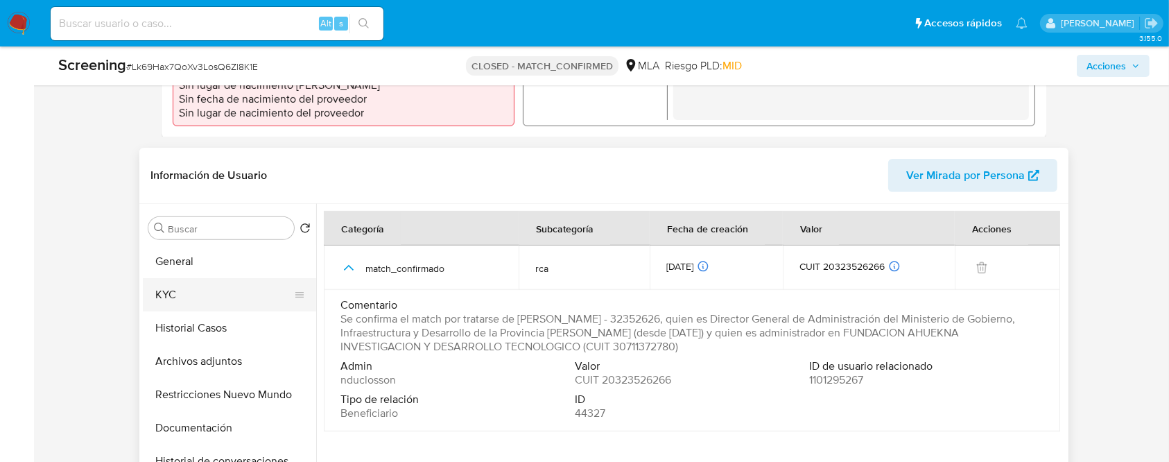
click at [198, 302] on button "KYC" at bounding box center [224, 294] width 162 height 33
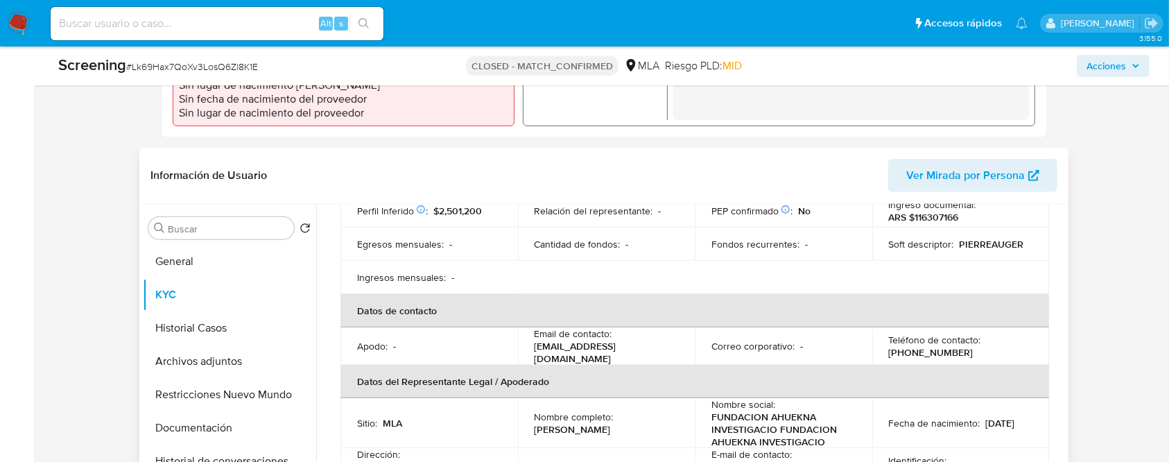
scroll to position [370, 0]
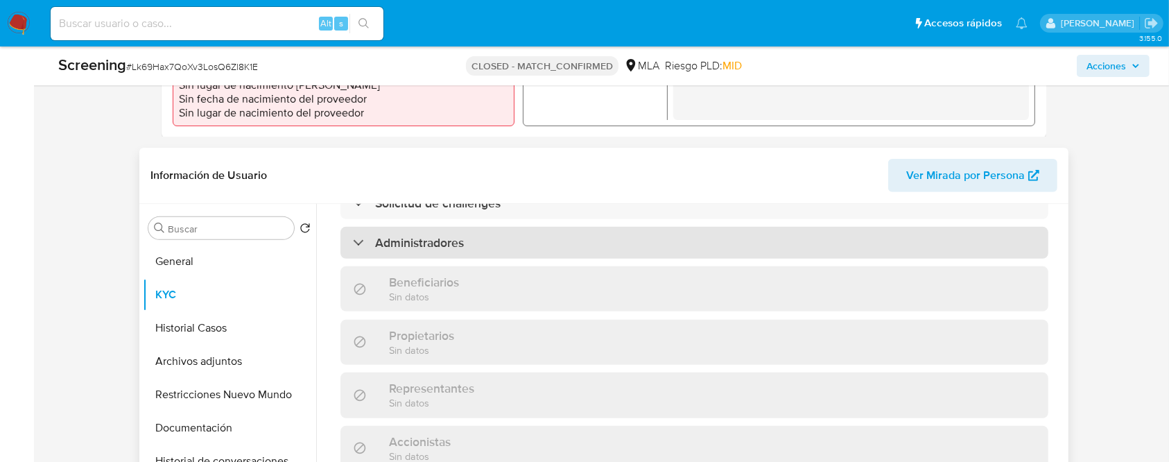
click at [555, 259] on div "Administradores" at bounding box center [694, 243] width 708 height 32
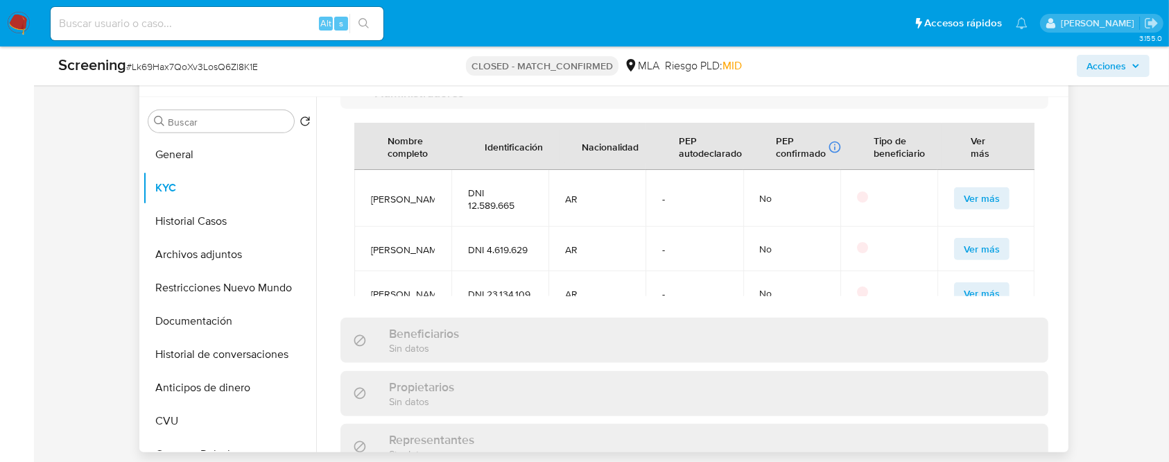
scroll to position [771, 0]
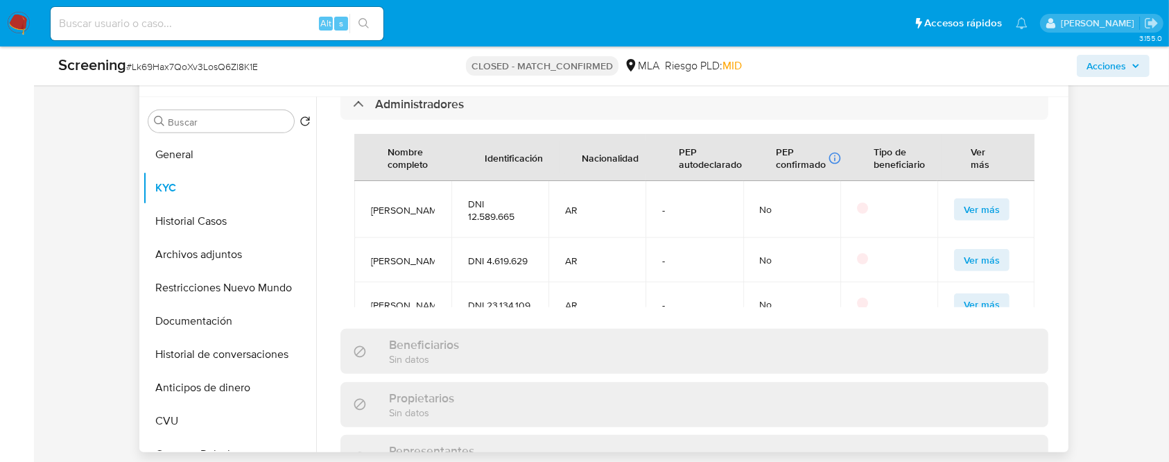
click at [954, 220] on button "Ver más" at bounding box center [981, 209] width 55 height 22
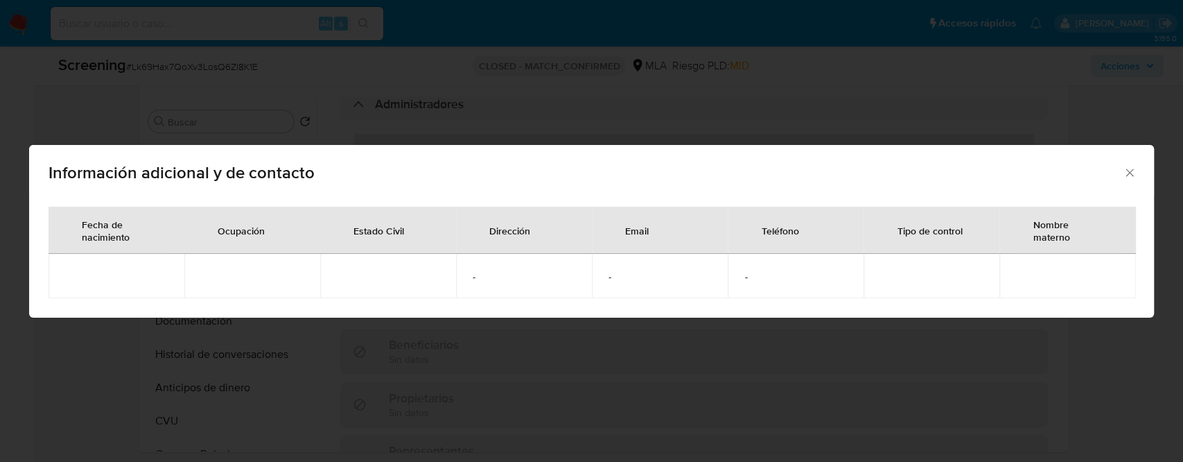
click at [1132, 171] on icon "Cerrar" at bounding box center [1130, 173] width 14 height 14
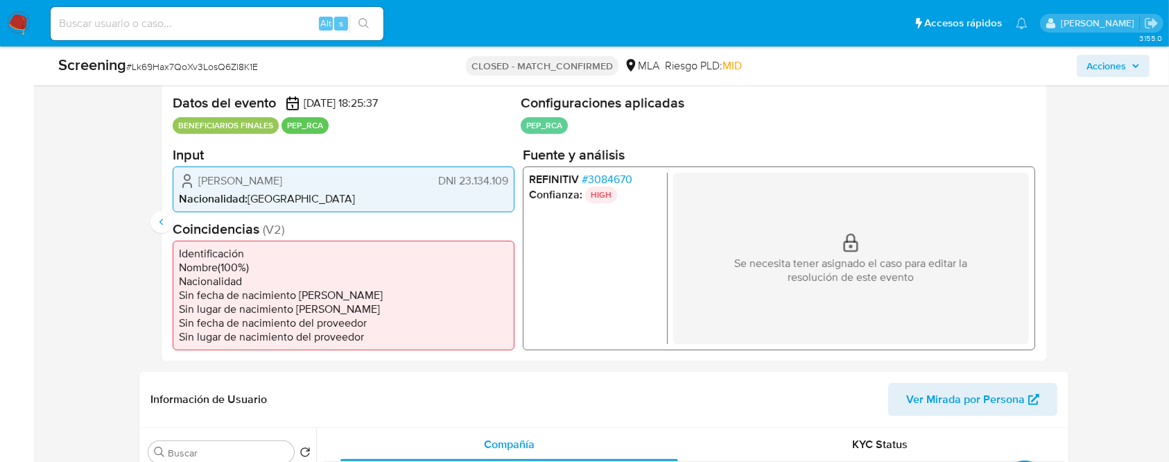
scroll to position [370, 0]
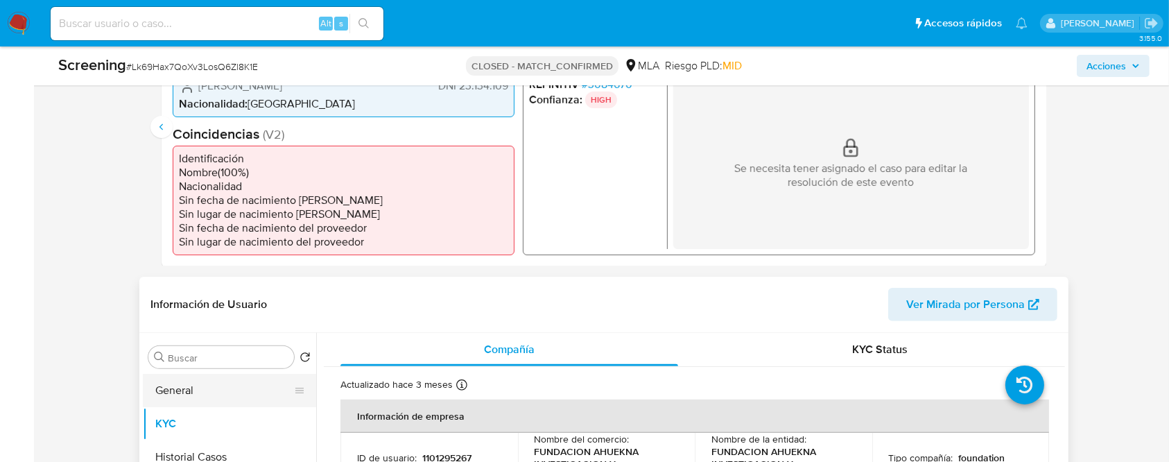
click at [182, 397] on button "General" at bounding box center [224, 390] width 162 height 33
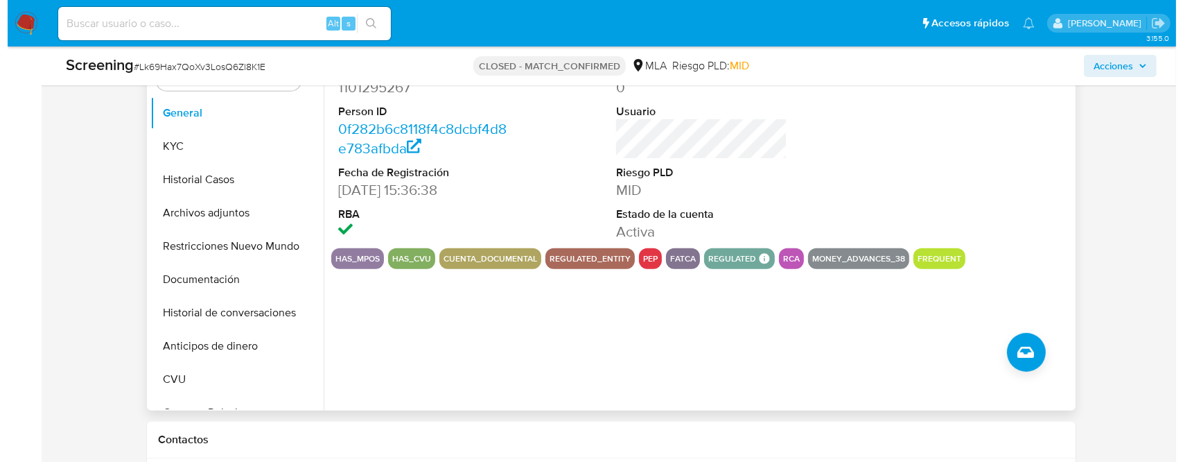
scroll to position [555, 0]
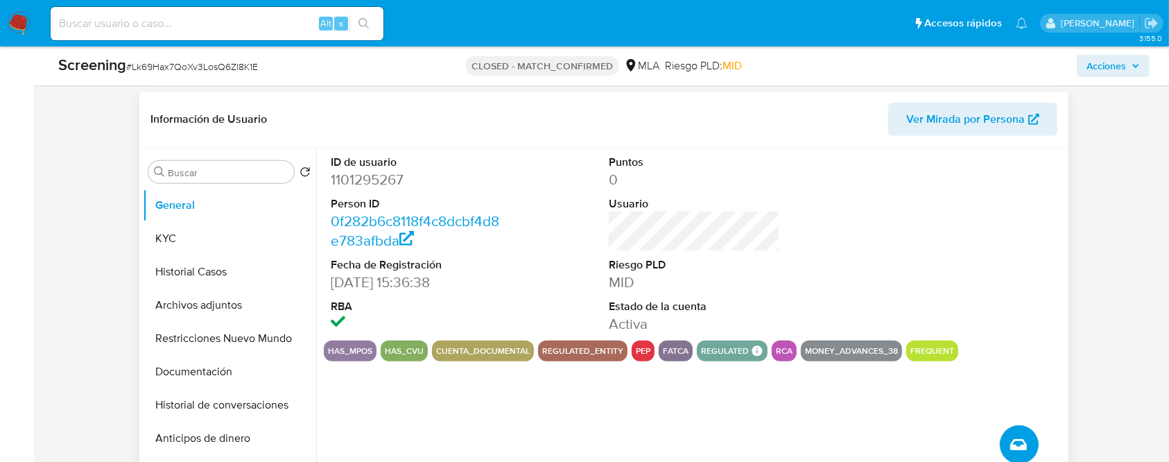
click at [1034, 433] on button "Crear caso manual" at bounding box center [1019, 444] width 39 height 39
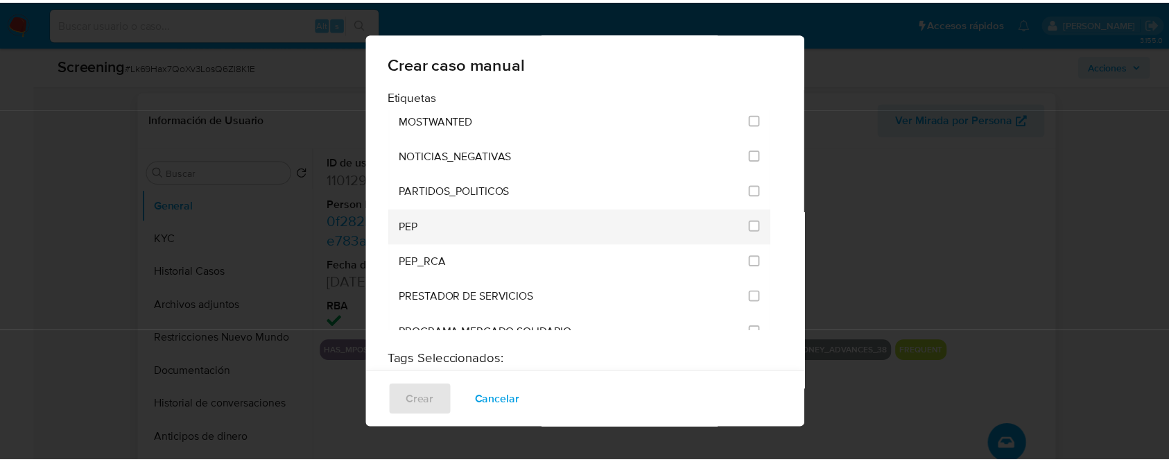
scroll to position [1387, 0]
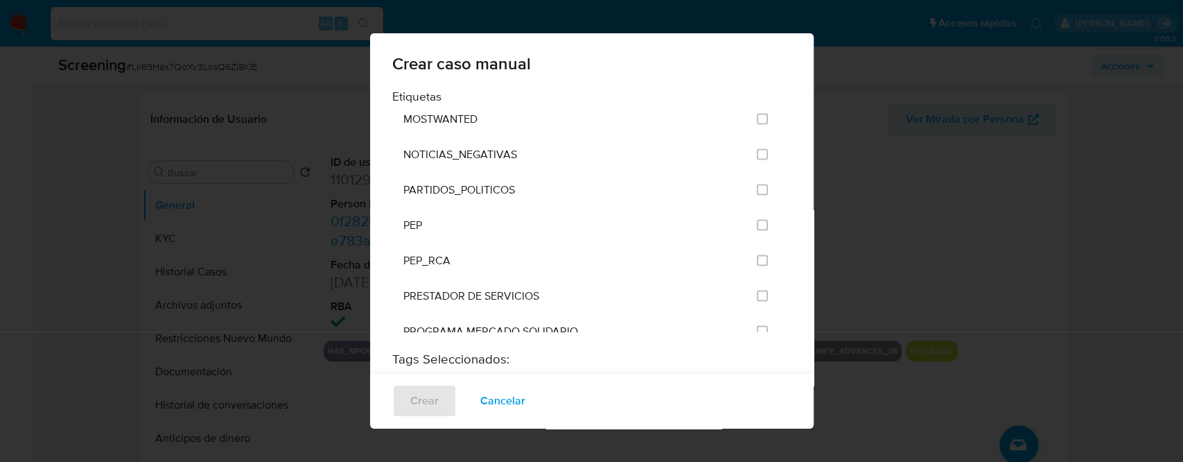
click at [12, 213] on div "Crear caso manual Etiquetas ANÁLISIS INTERNO COBROS_TICKET CONTROL_CAP_CASH_IN …" at bounding box center [591, 231] width 1183 height 462
click at [483, 415] on span "Cancelar" at bounding box center [502, 400] width 45 height 31
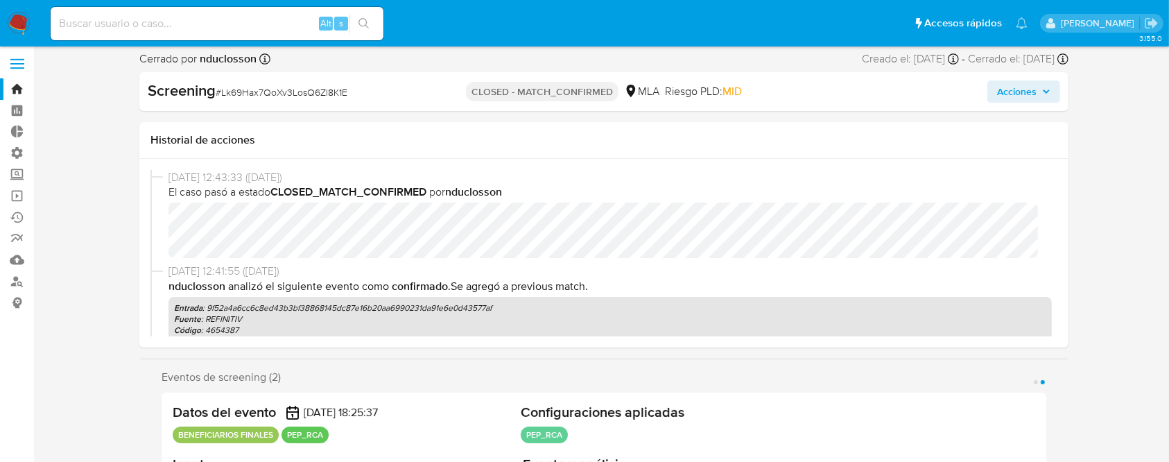
scroll to position [0, 0]
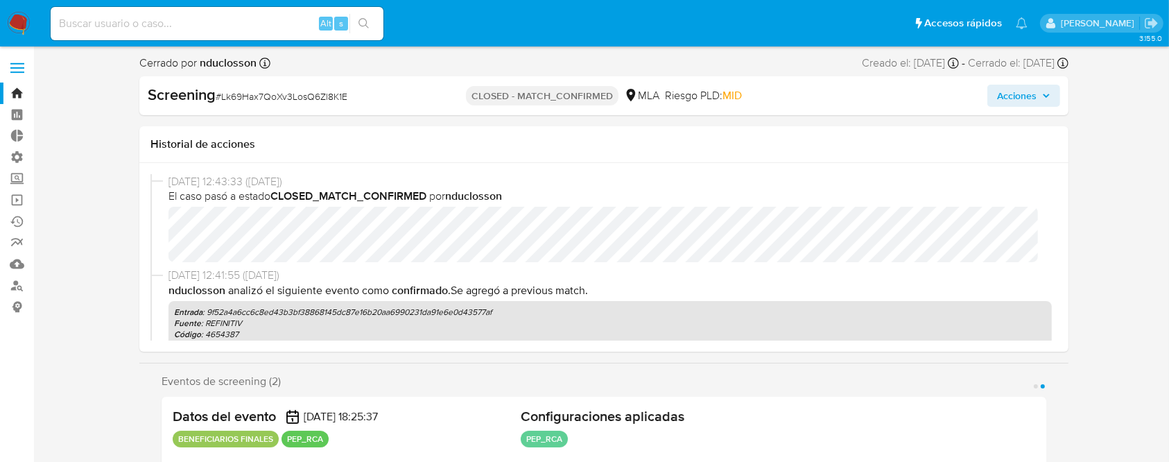
click at [1042, 85] on button "Acciones" at bounding box center [1023, 96] width 73 height 22
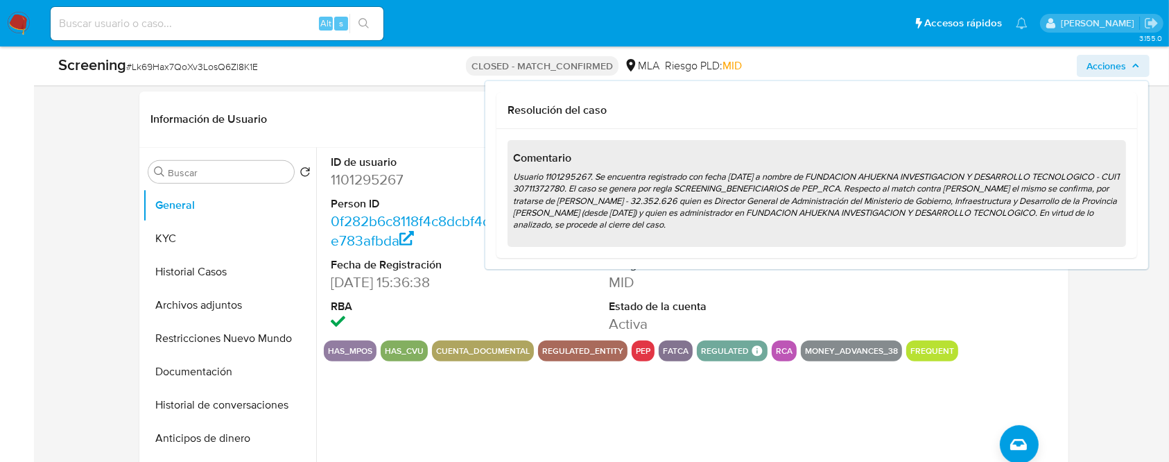
scroll to position [739, 0]
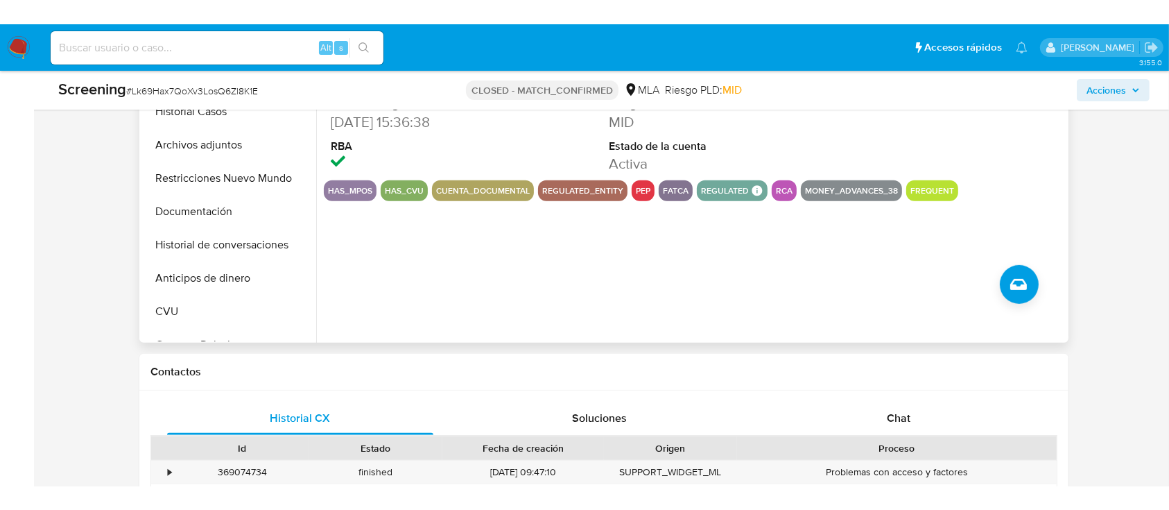
scroll to position [462, 0]
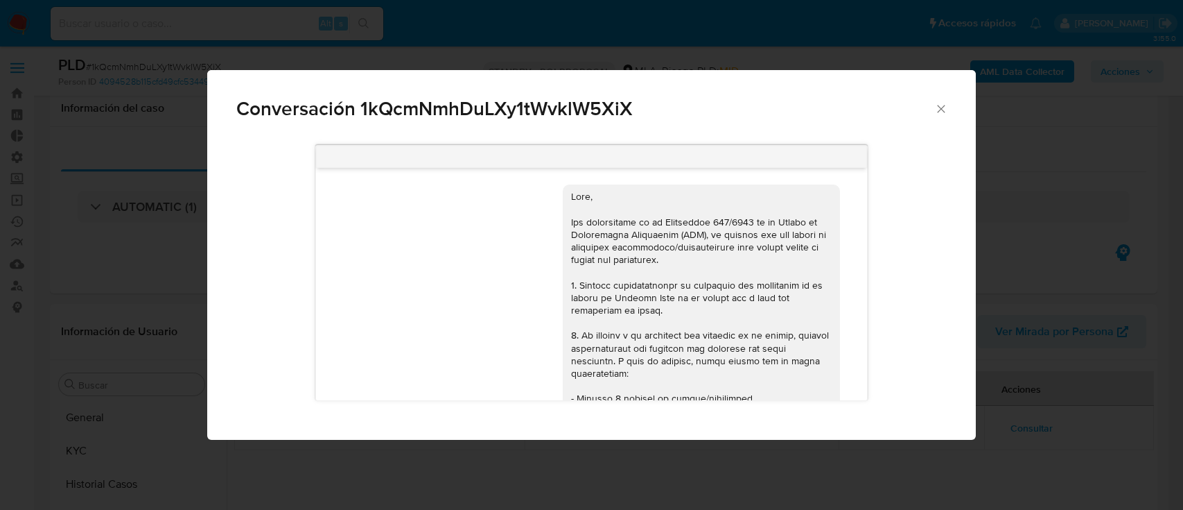
select select "10"
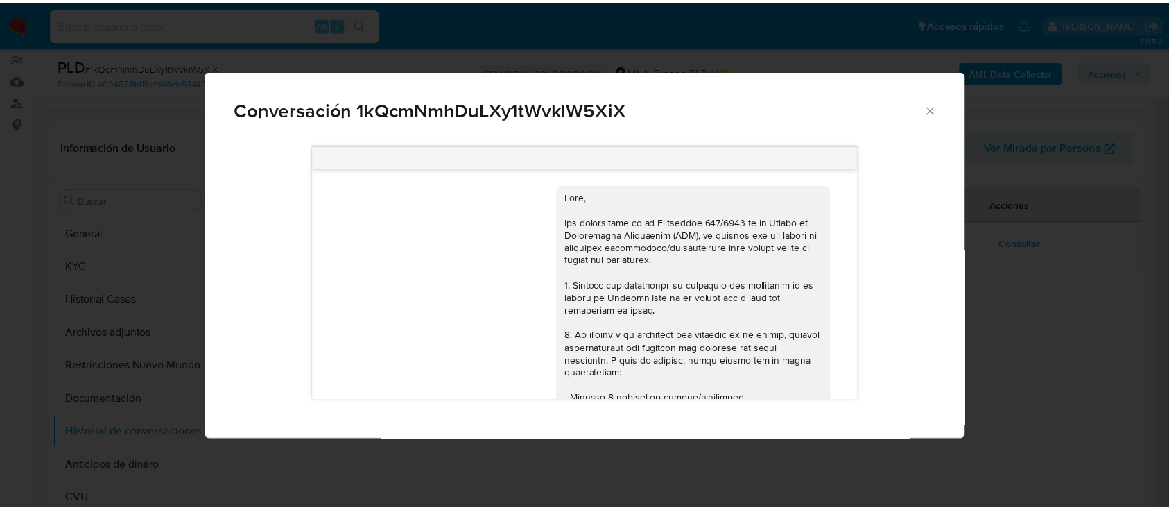
scroll to position [1624, 0]
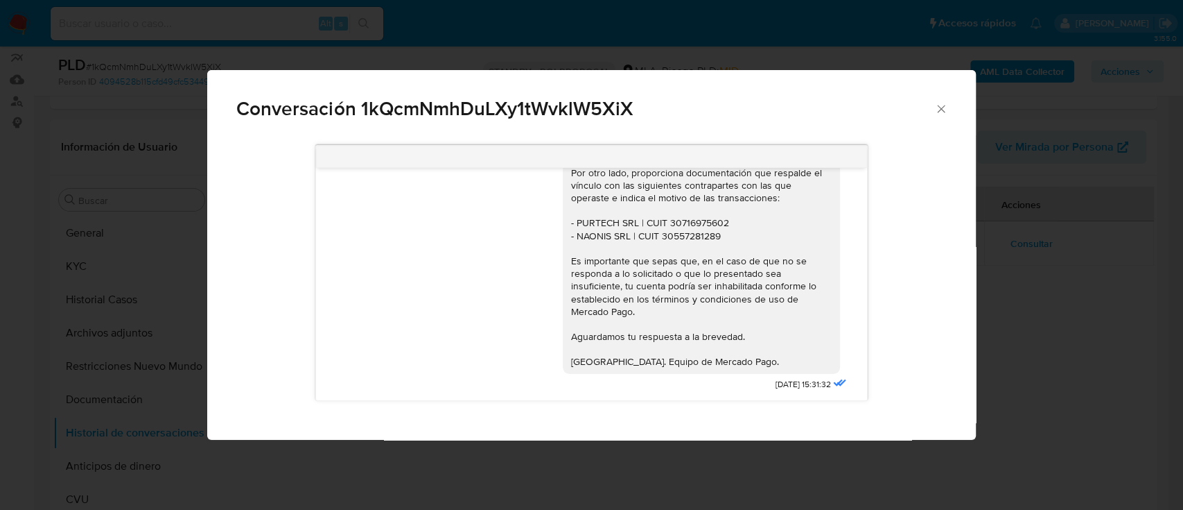
click at [941, 110] on icon "Cerrar" at bounding box center [942, 109] width 14 height 14
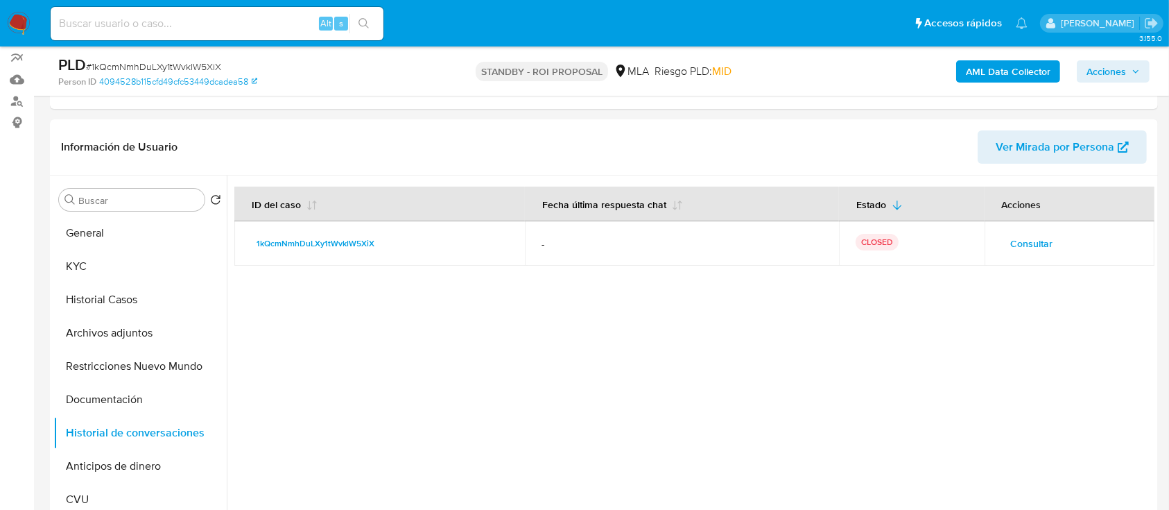
scroll to position [0, 0]
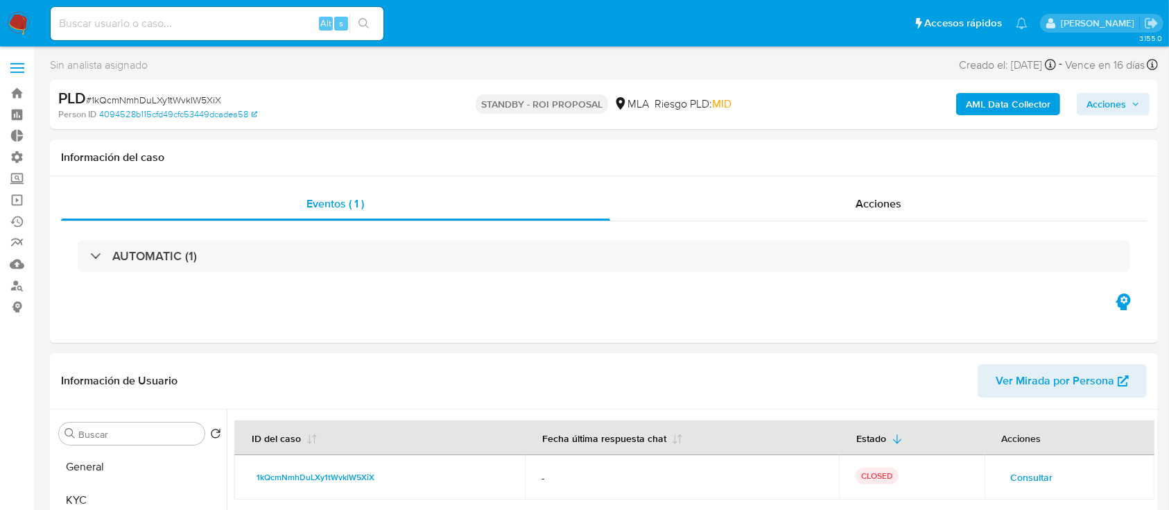
click at [26, 69] on label at bounding box center [17, 67] width 35 height 29
click at [0, 0] on input "checkbox" at bounding box center [0, 0] width 0 height 0
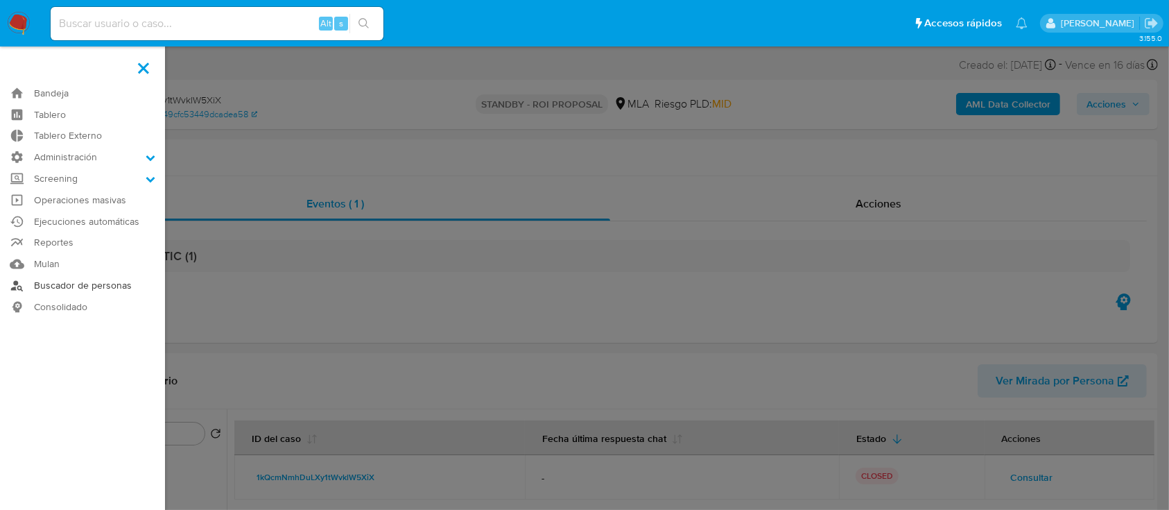
click at [77, 286] on link "Buscador de personas" at bounding box center [82, 285] width 165 height 21
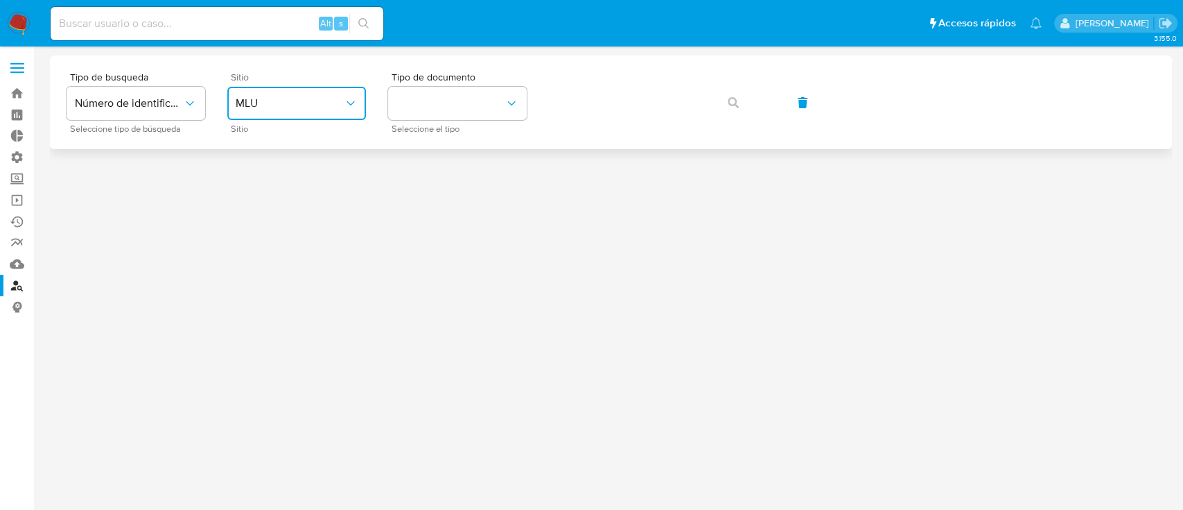
click at [284, 105] on span "MLU" at bounding box center [290, 103] width 108 height 14
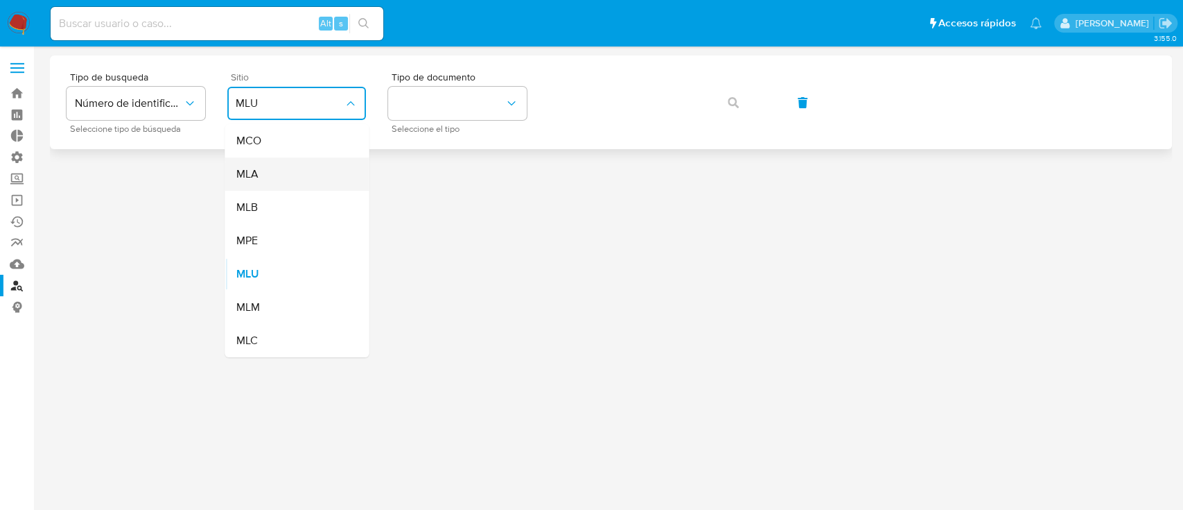
click at [349, 180] on div "MLA" at bounding box center [293, 173] width 114 height 33
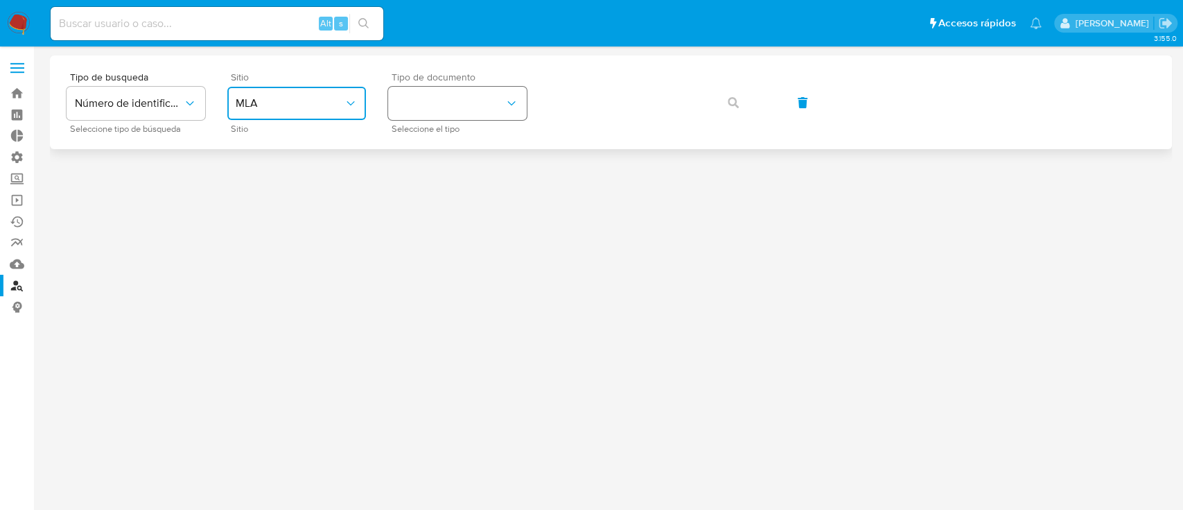
click at [433, 105] on button "identificationType" at bounding box center [457, 103] width 139 height 33
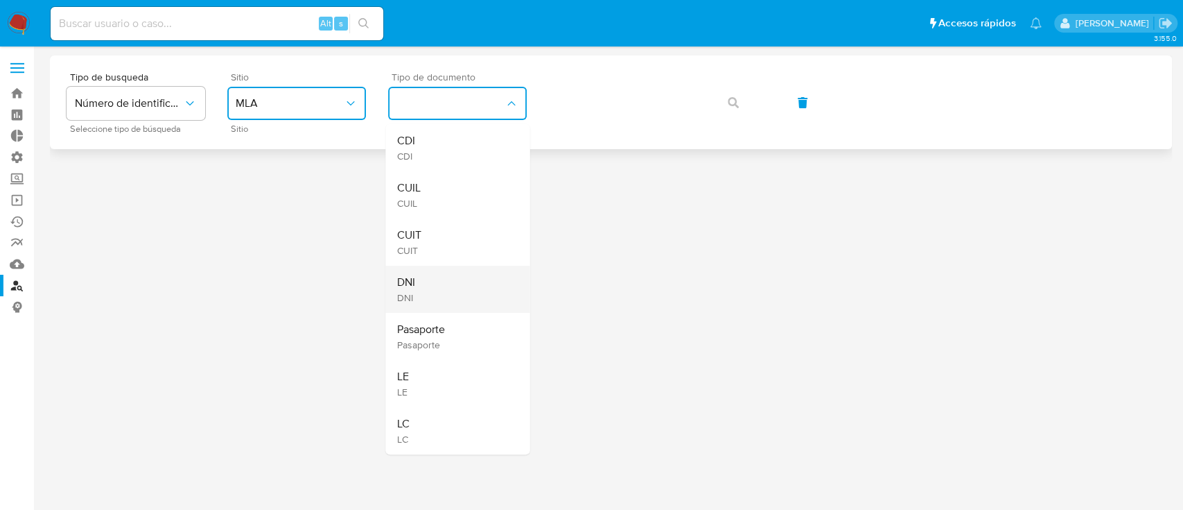
click at [436, 270] on div "DNI DNI" at bounding box center [454, 289] width 114 height 47
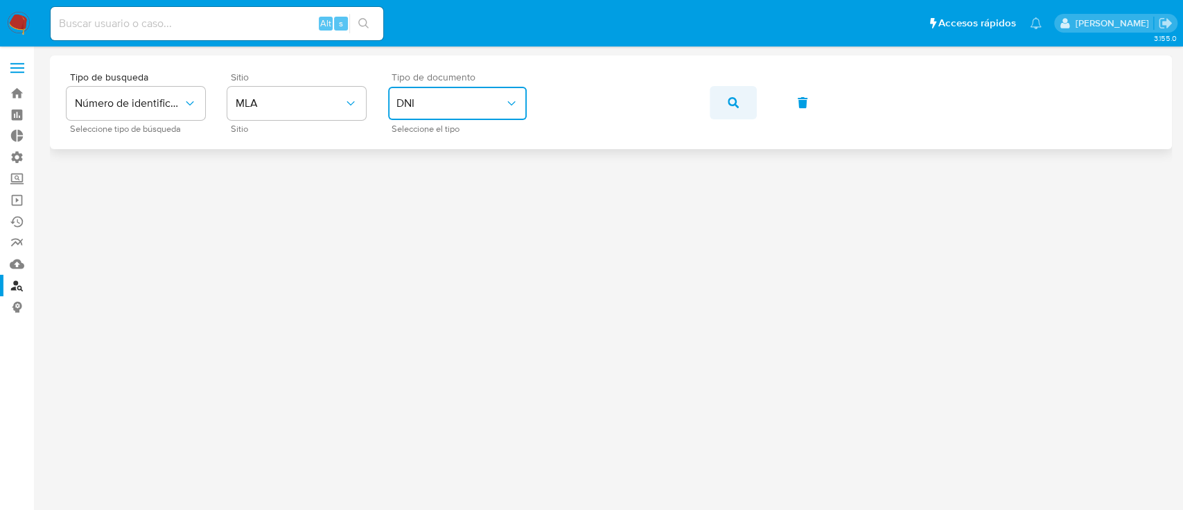
click at [735, 97] on icon "button" at bounding box center [733, 102] width 11 height 11
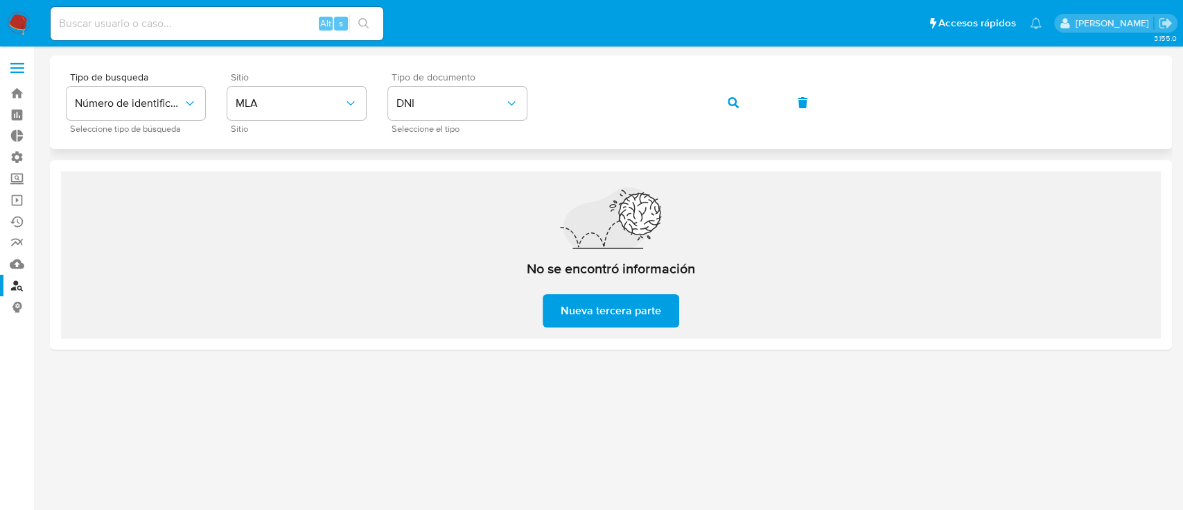
click at [730, 108] on span "button" at bounding box center [733, 102] width 11 height 31
click at [146, 92] on button "Número de identificación" at bounding box center [136, 103] width 139 height 33
click at [299, 19] on input at bounding box center [217, 24] width 333 height 18
click at [724, 98] on button "button" at bounding box center [733, 102] width 47 height 33
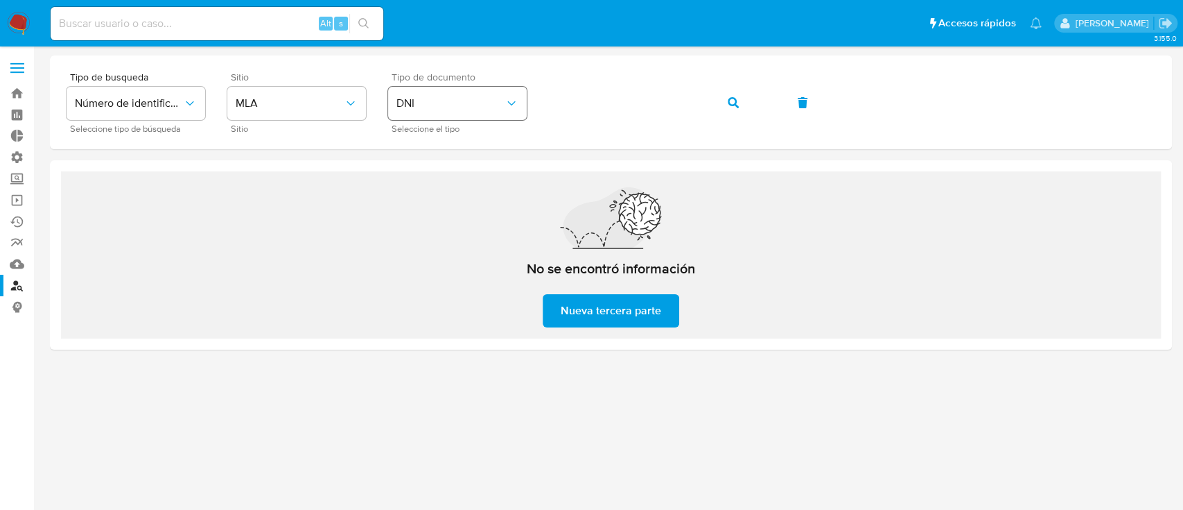
drag, startPoint x: 376, startPoint y: 116, endPoint x: 439, endPoint y: 92, distance: 67.2
click at [378, 117] on div "Tipo de busqueda Número de identificación Seleccione tipo de búsqueda Sitio MLA…" at bounding box center [611, 102] width 1089 height 60
click at [446, 92] on button "DNI" at bounding box center [457, 103] width 139 height 33
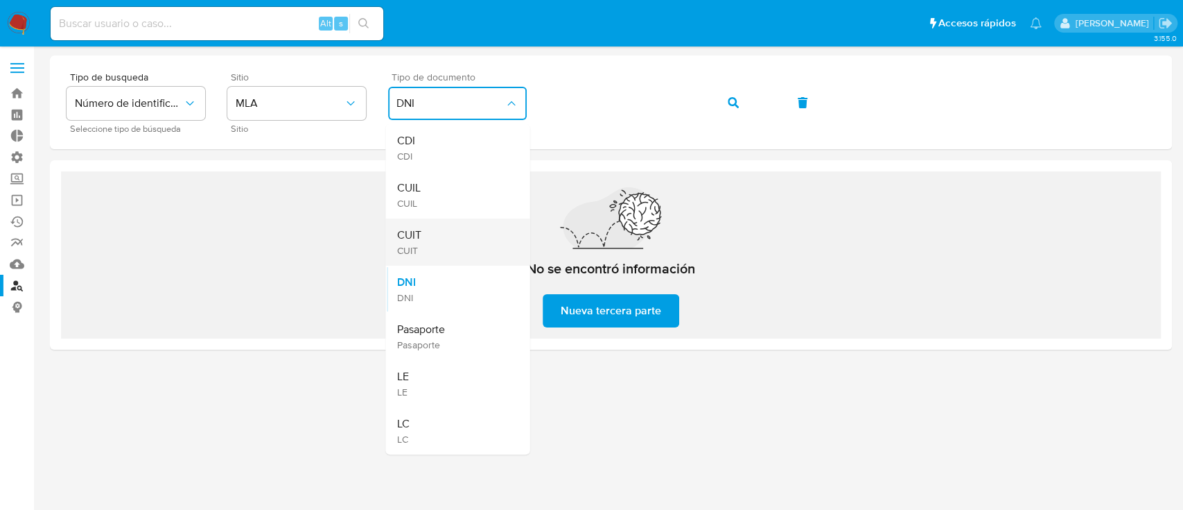
click at [435, 236] on div "CUIT CUIT" at bounding box center [454, 241] width 114 height 47
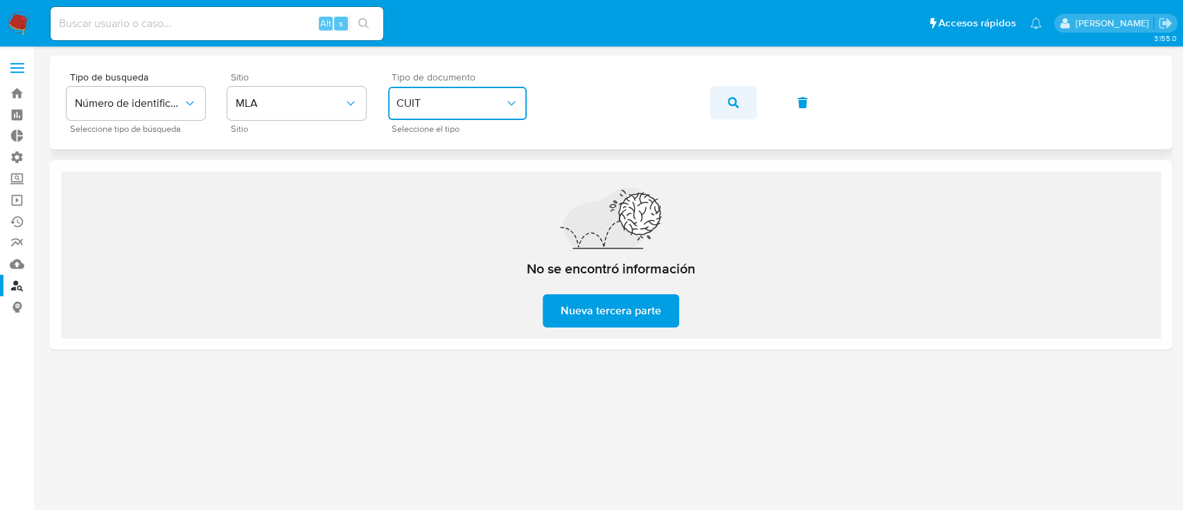
click at [732, 94] on span "button" at bounding box center [733, 102] width 11 height 31
click at [731, 97] on icon "button" at bounding box center [733, 102] width 11 height 11
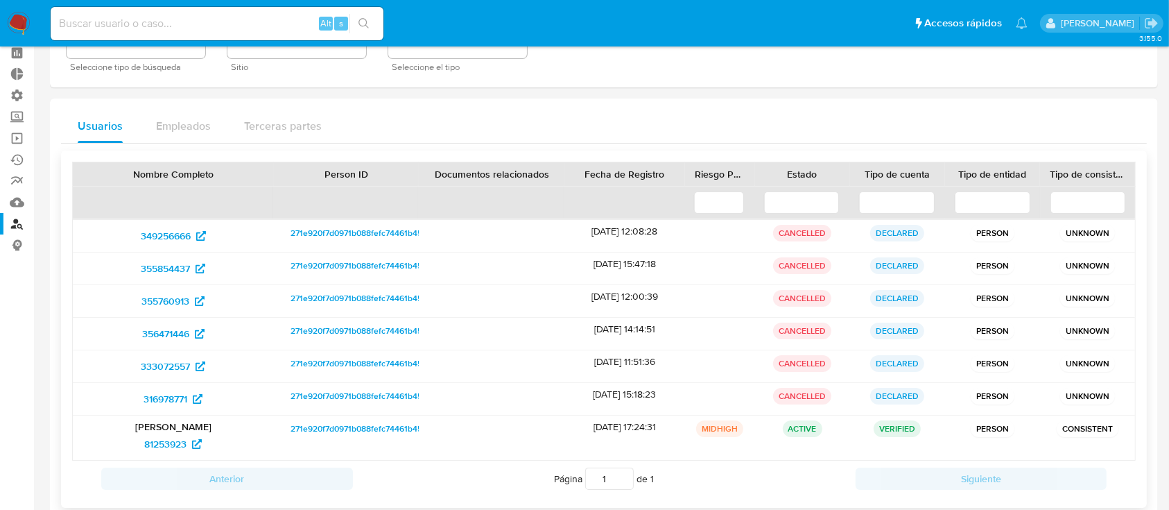
scroll to position [90, 0]
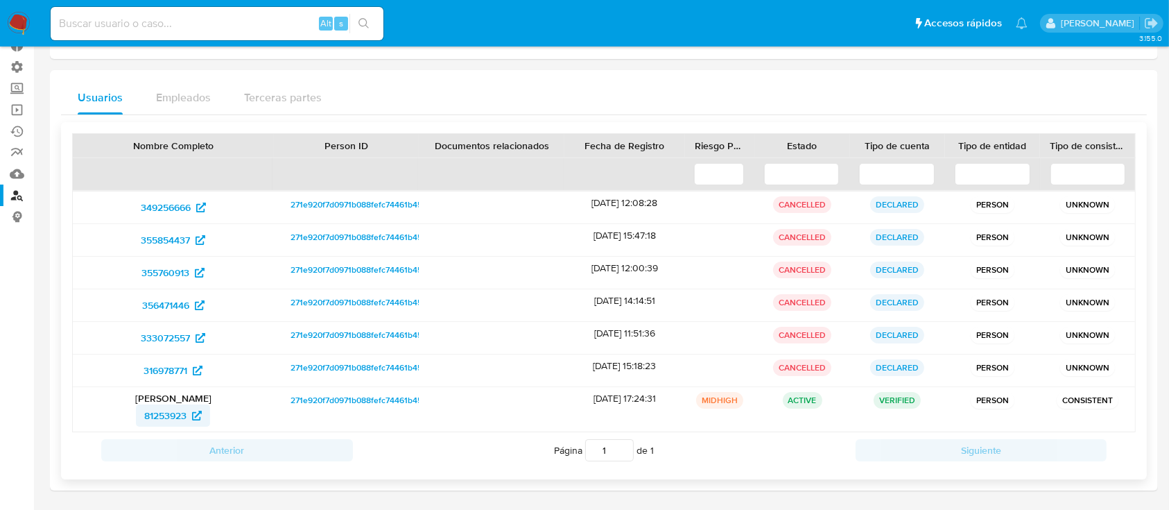
click at [186, 418] on span "81253923" at bounding box center [165, 415] width 42 height 22
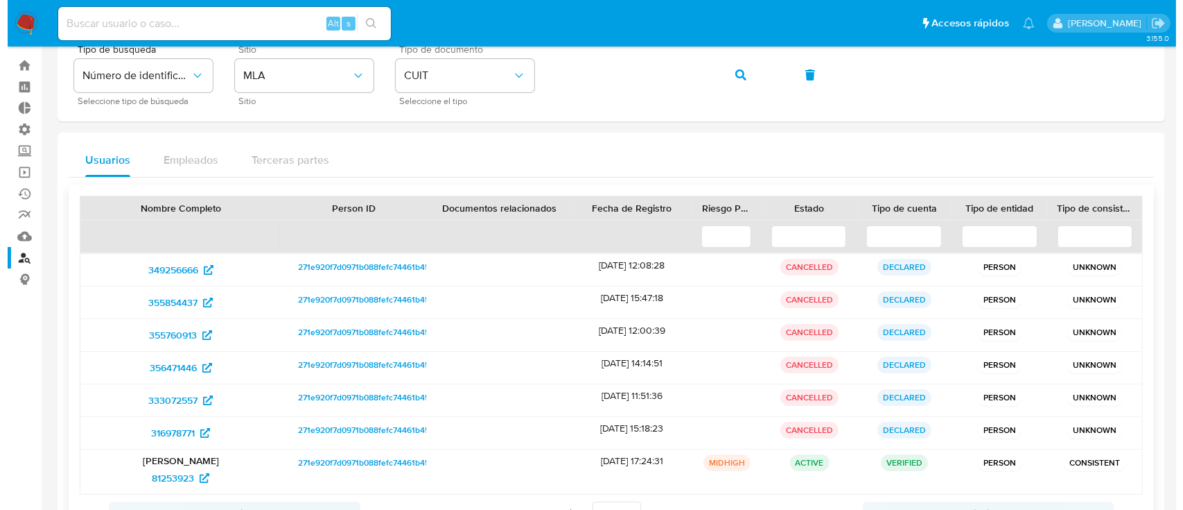
scroll to position [0, 0]
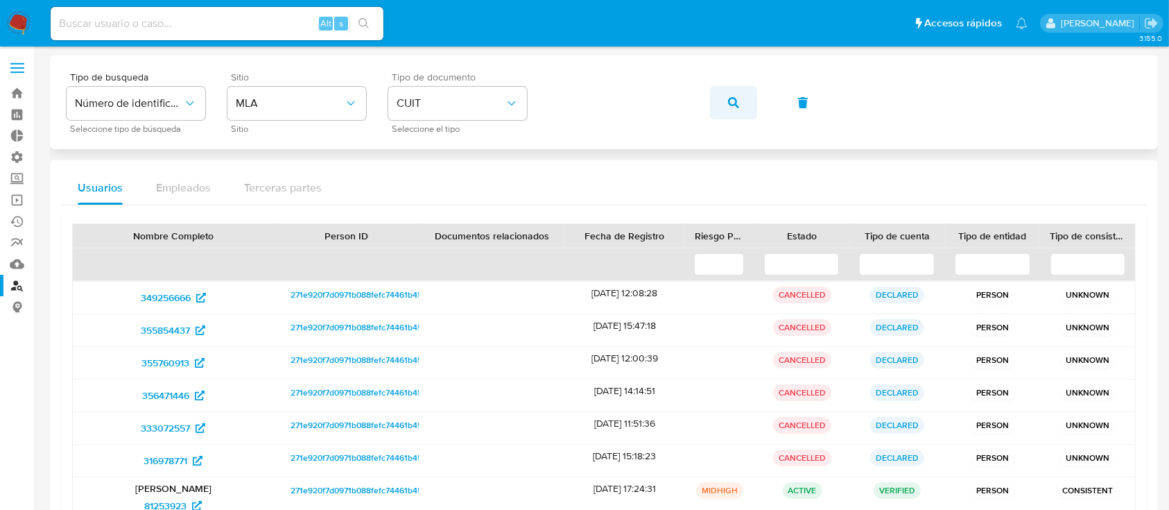
click at [730, 103] on icon "button" at bounding box center [733, 102] width 11 height 11
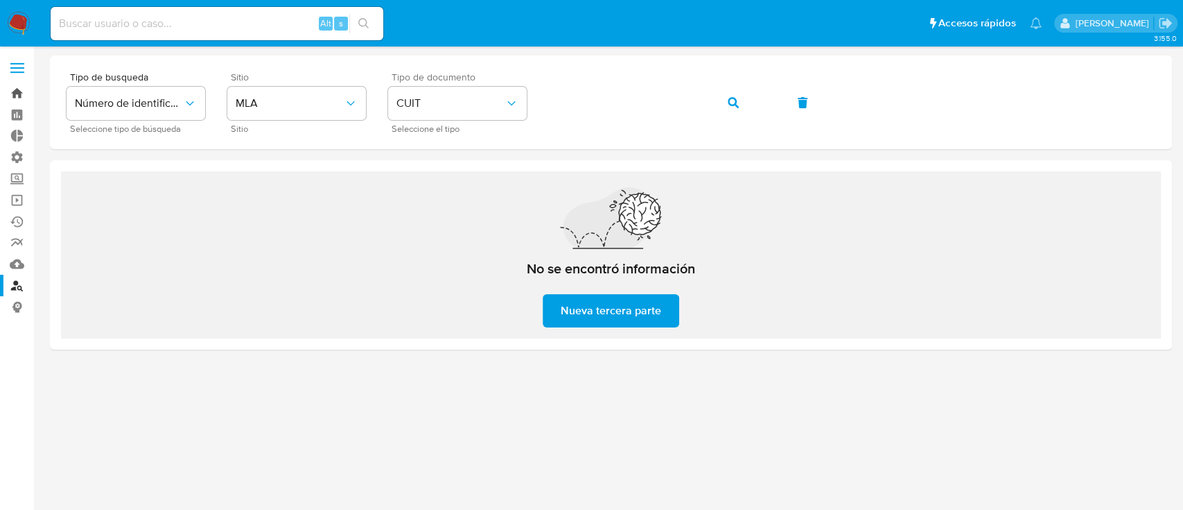
click at [17, 90] on link "Bandeja" at bounding box center [82, 92] width 165 height 21
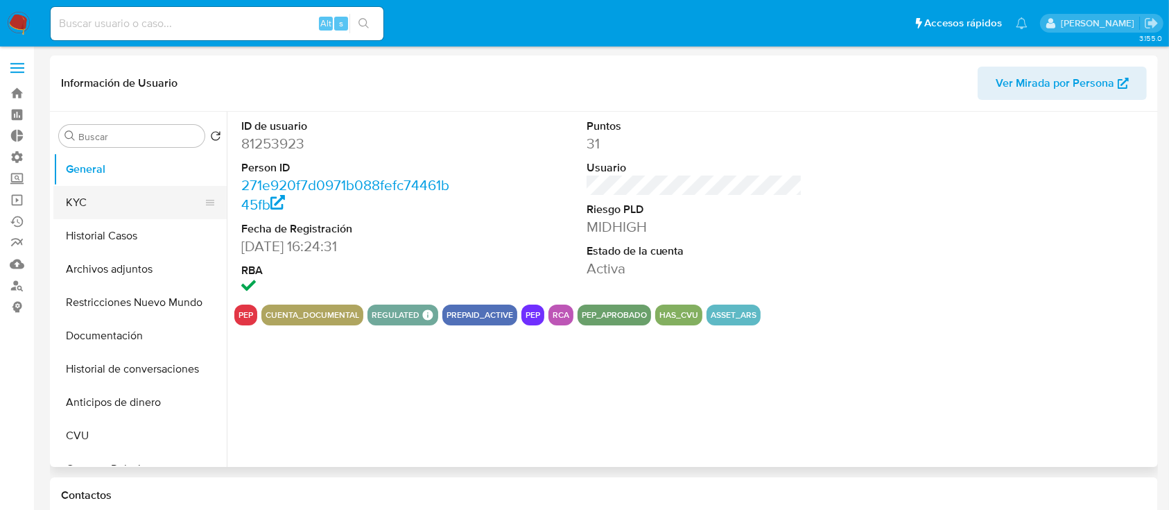
select select "10"
click at [139, 204] on button "KYC" at bounding box center [134, 202] width 162 height 33
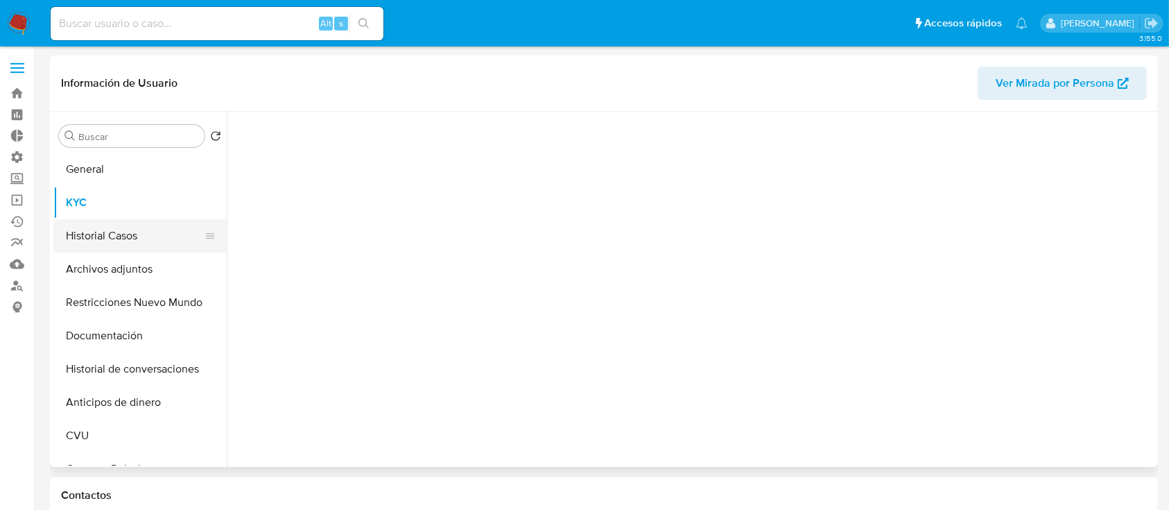
click at [132, 247] on button "Historial Casos" at bounding box center [134, 235] width 162 height 33
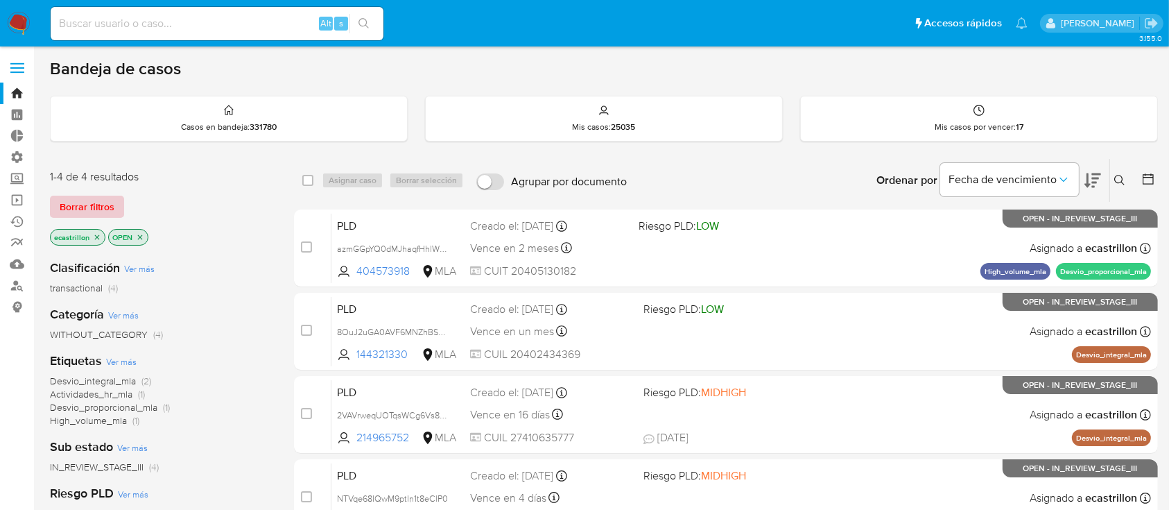
click at [69, 199] on span "Borrar filtros" at bounding box center [87, 206] width 55 height 19
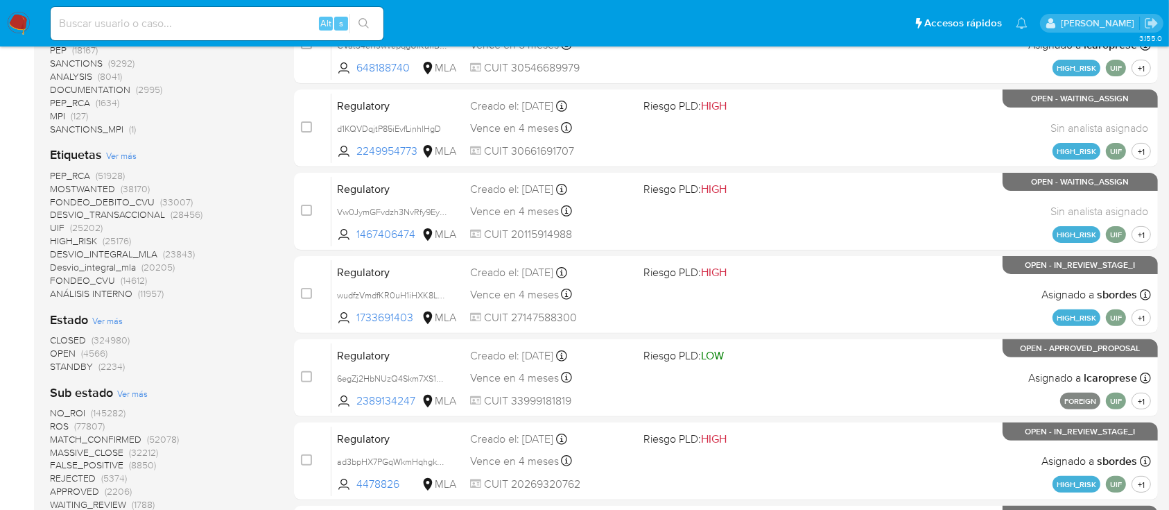
scroll to position [739, 0]
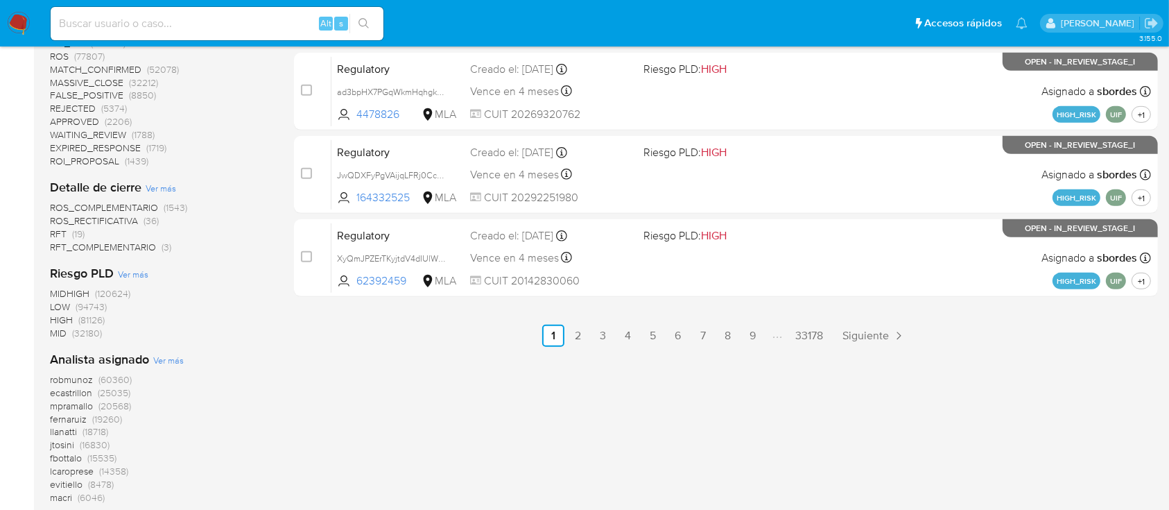
click at [74, 218] on span "ROS_RECTIFICATIVA" at bounding box center [94, 221] width 88 height 14
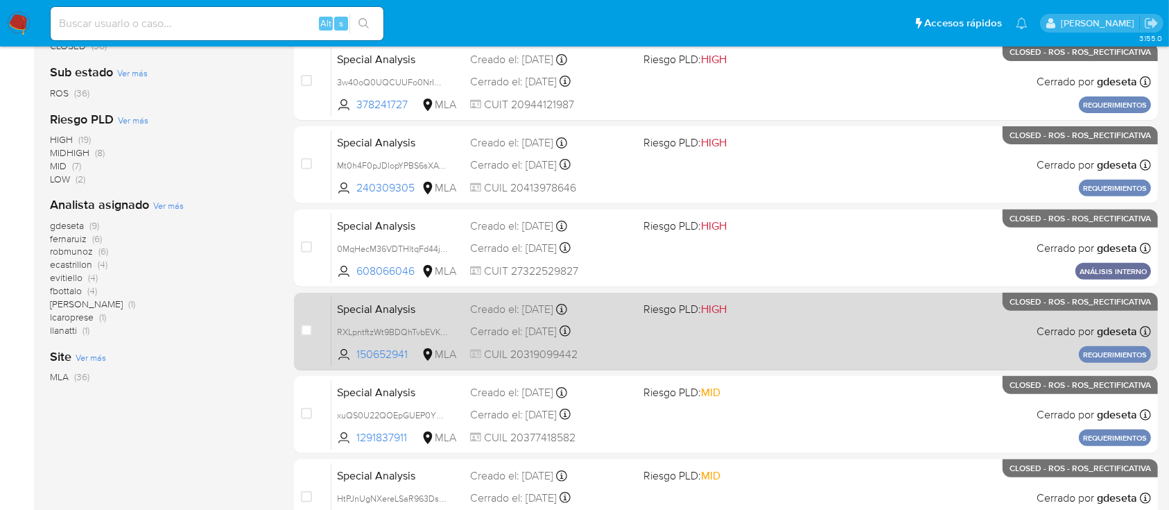
scroll to position [492, 0]
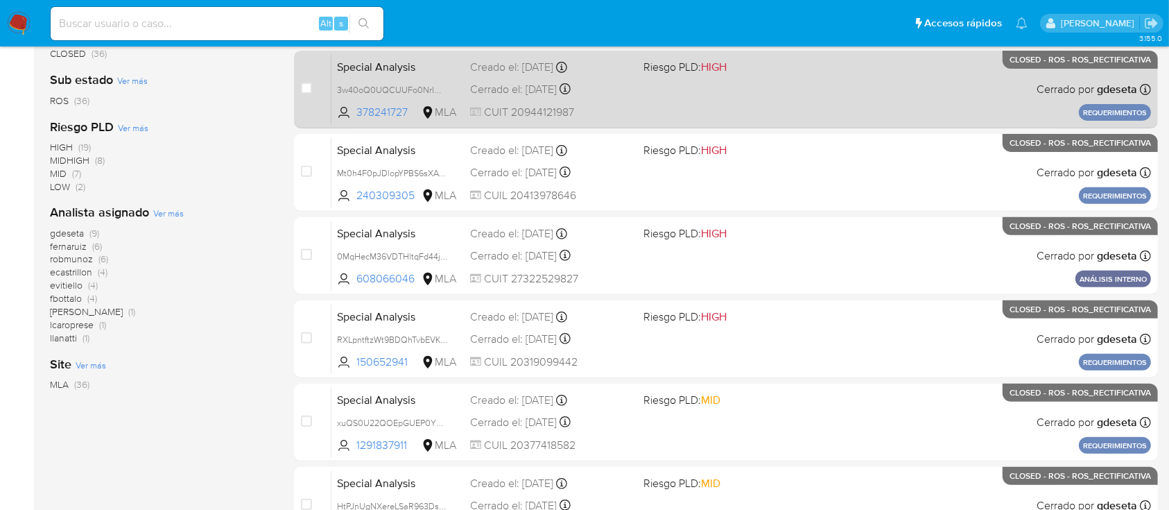
click at [962, 91] on div "Special Analysis 3w40oQ0UQCUUFo0NrIMC7qfi 378241727 MLA Riesgo PLD: HIGH Creado…" at bounding box center [740, 89] width 819 height 70
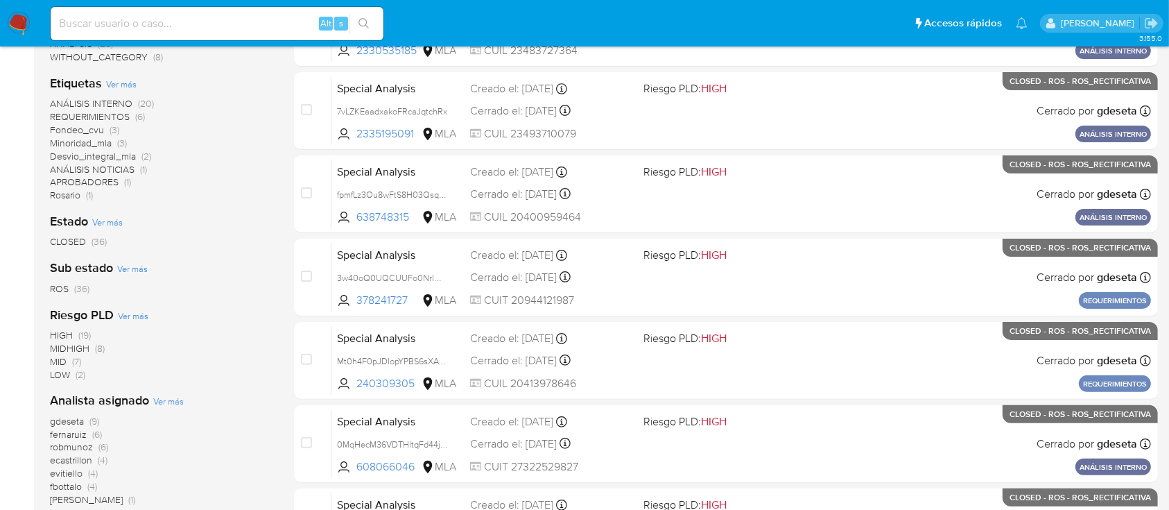
scroll to position [122, 0]
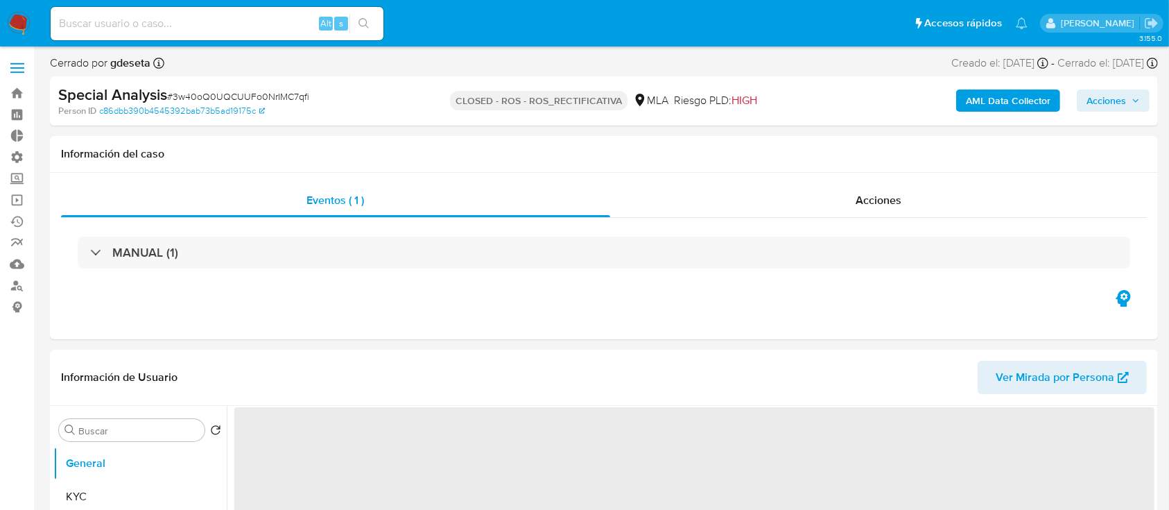
click at [1123, 96] on span "Acciones" at bounding box center [1106, 100] width 40 height 22
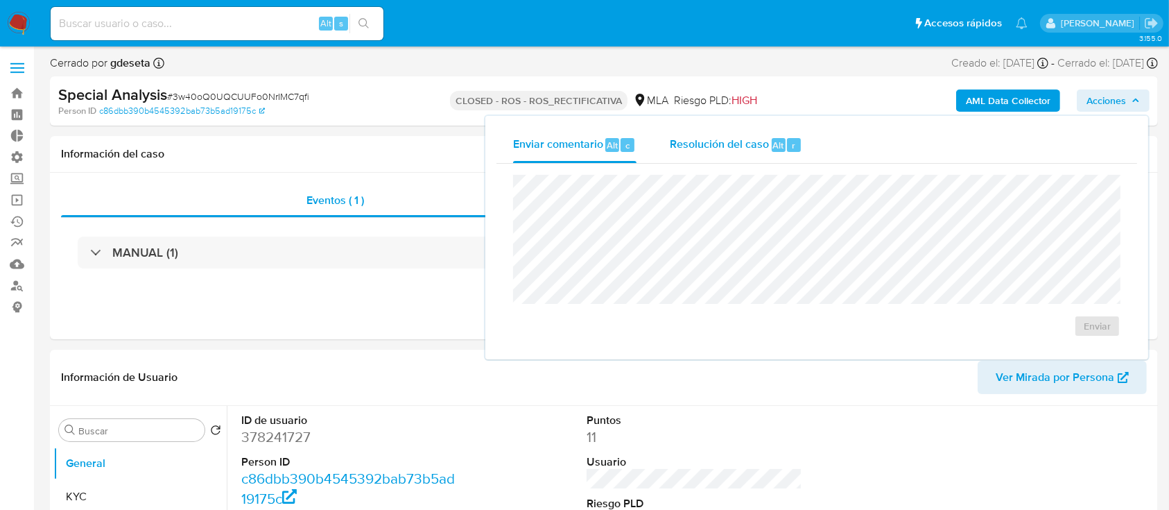
select select "10"
